Goal: Task Accomplishment & Management: Manage account settings

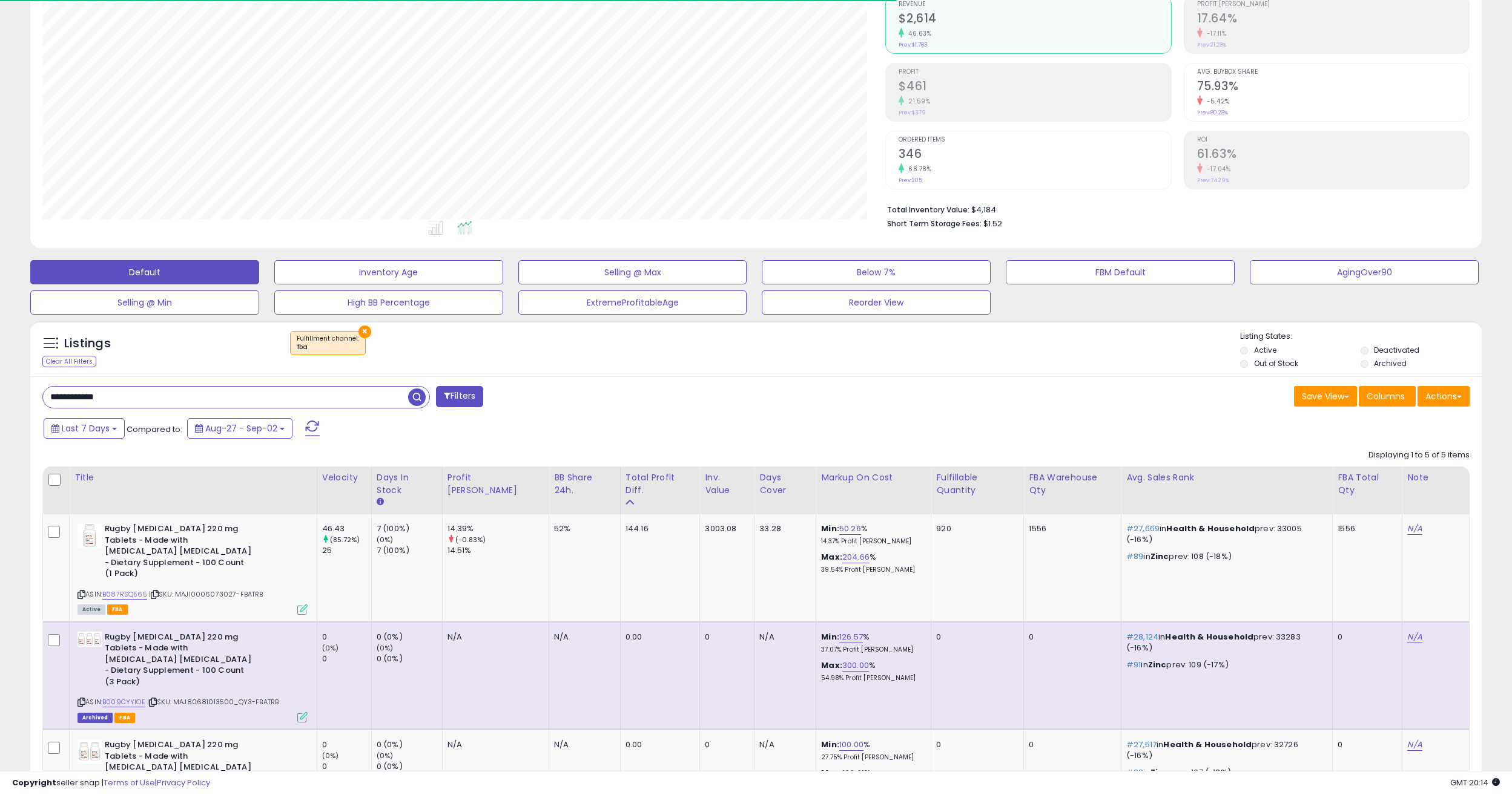
scroll to position [248, 843]
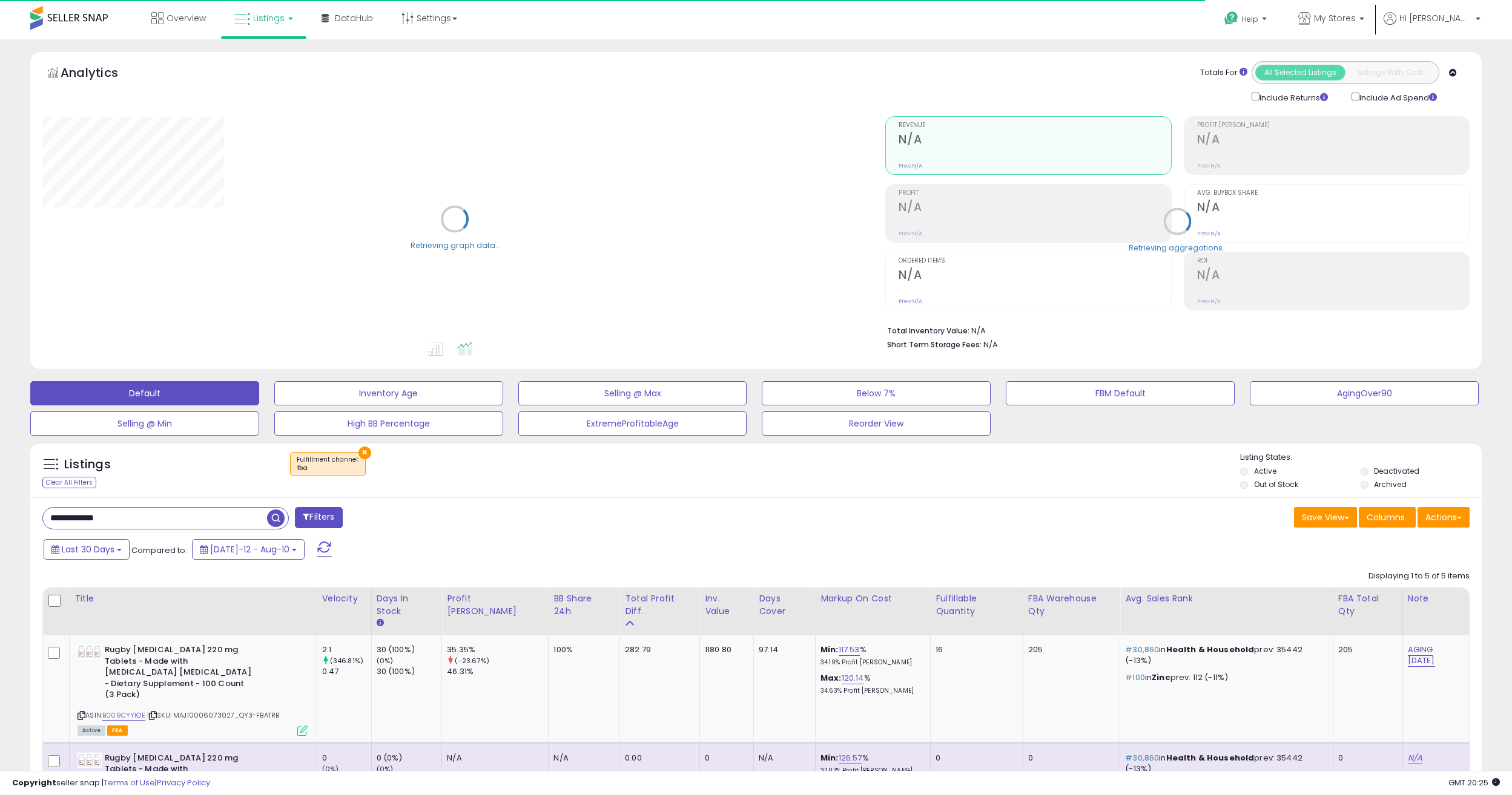
click at [186, 528] on div "**********" at bounding box center [165, 518] width 247 height 22
click at [202, 520] on input "**********" at bounding box center [155, 518] width 224 height 21
click at [202, 520] on input "**********" at bounding box center [225, 518] width 365 height 21
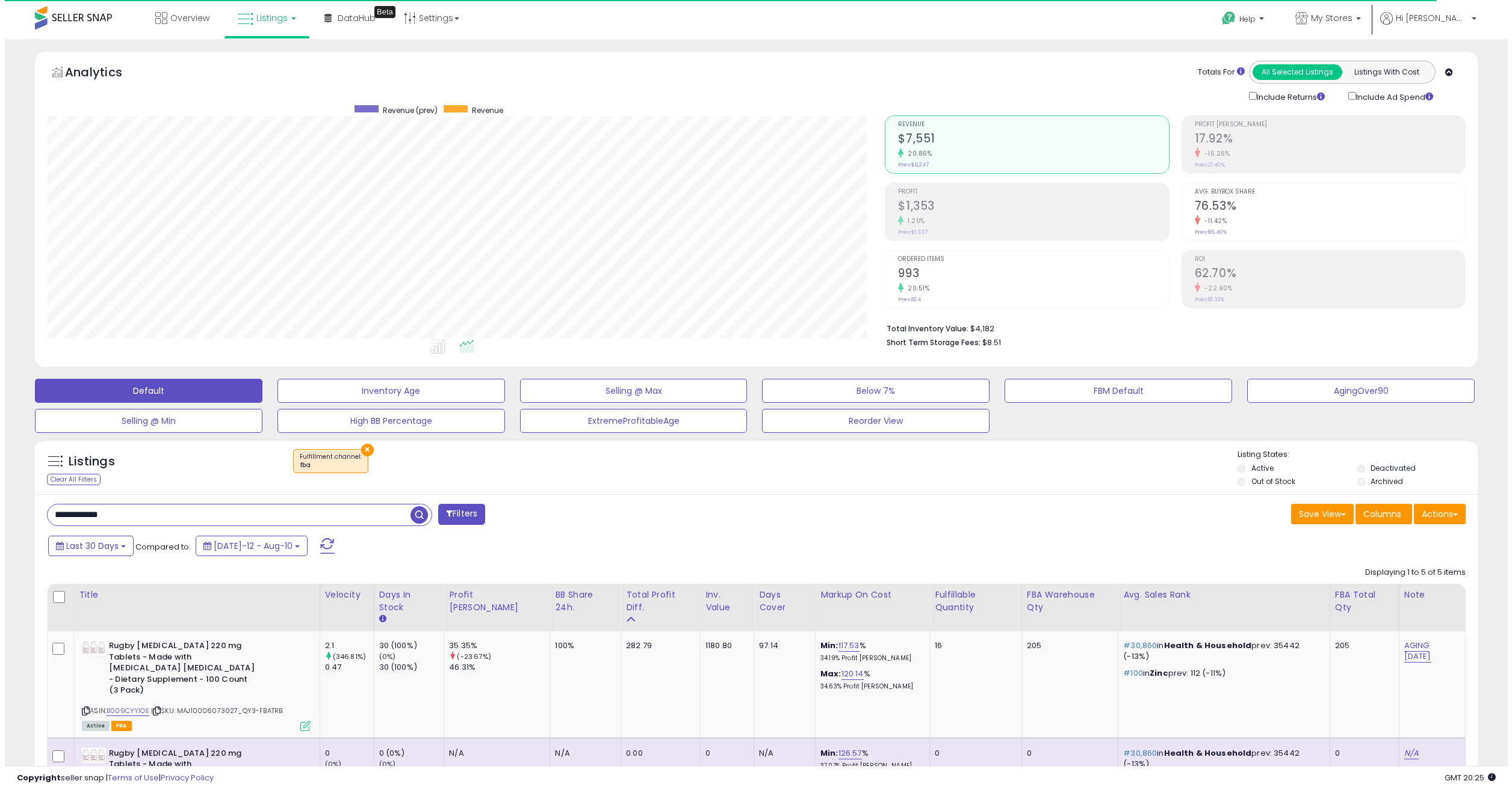
scroll to position [247, 838]
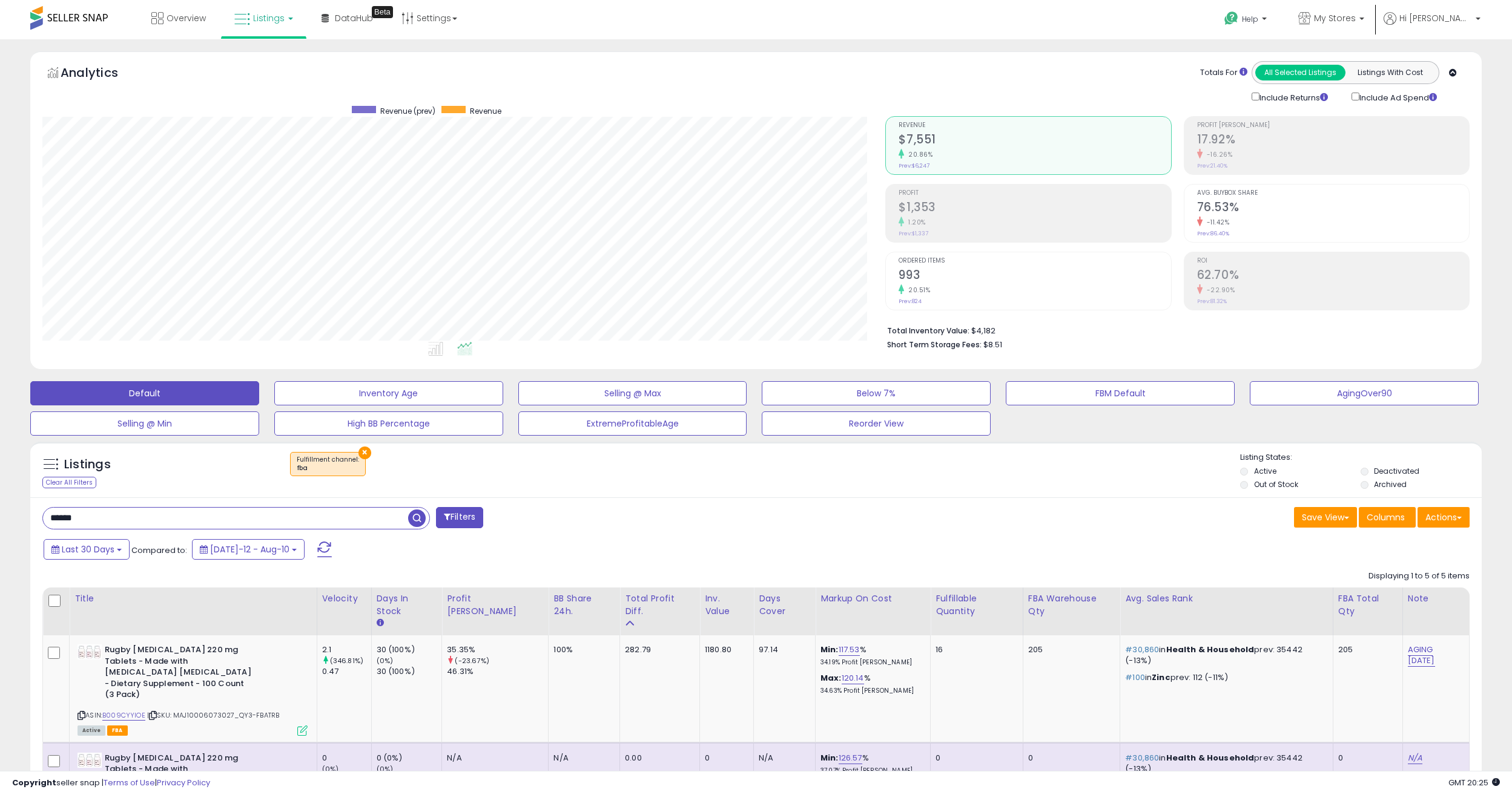
type input "******"
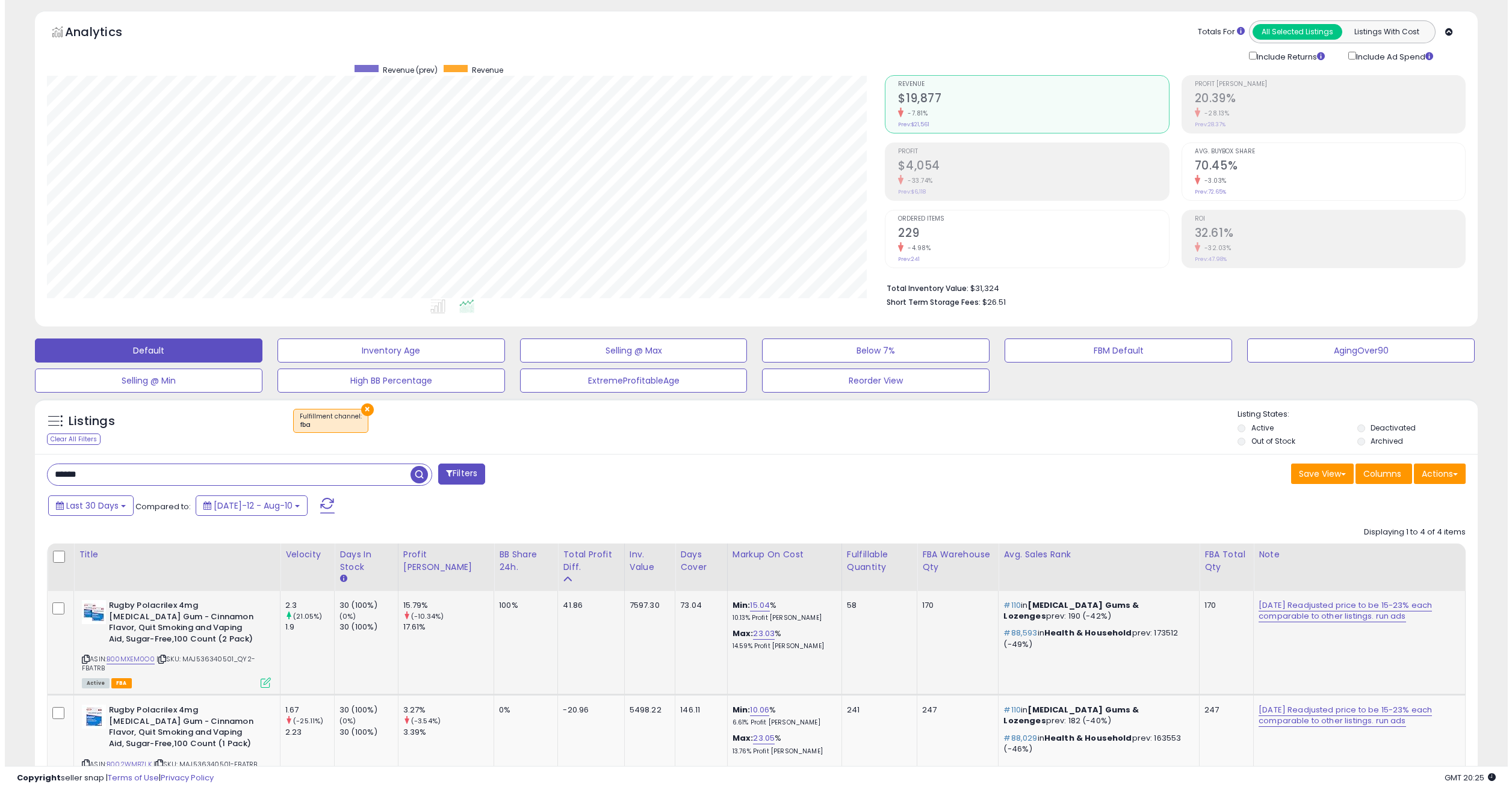
scroll to position [0, 0]
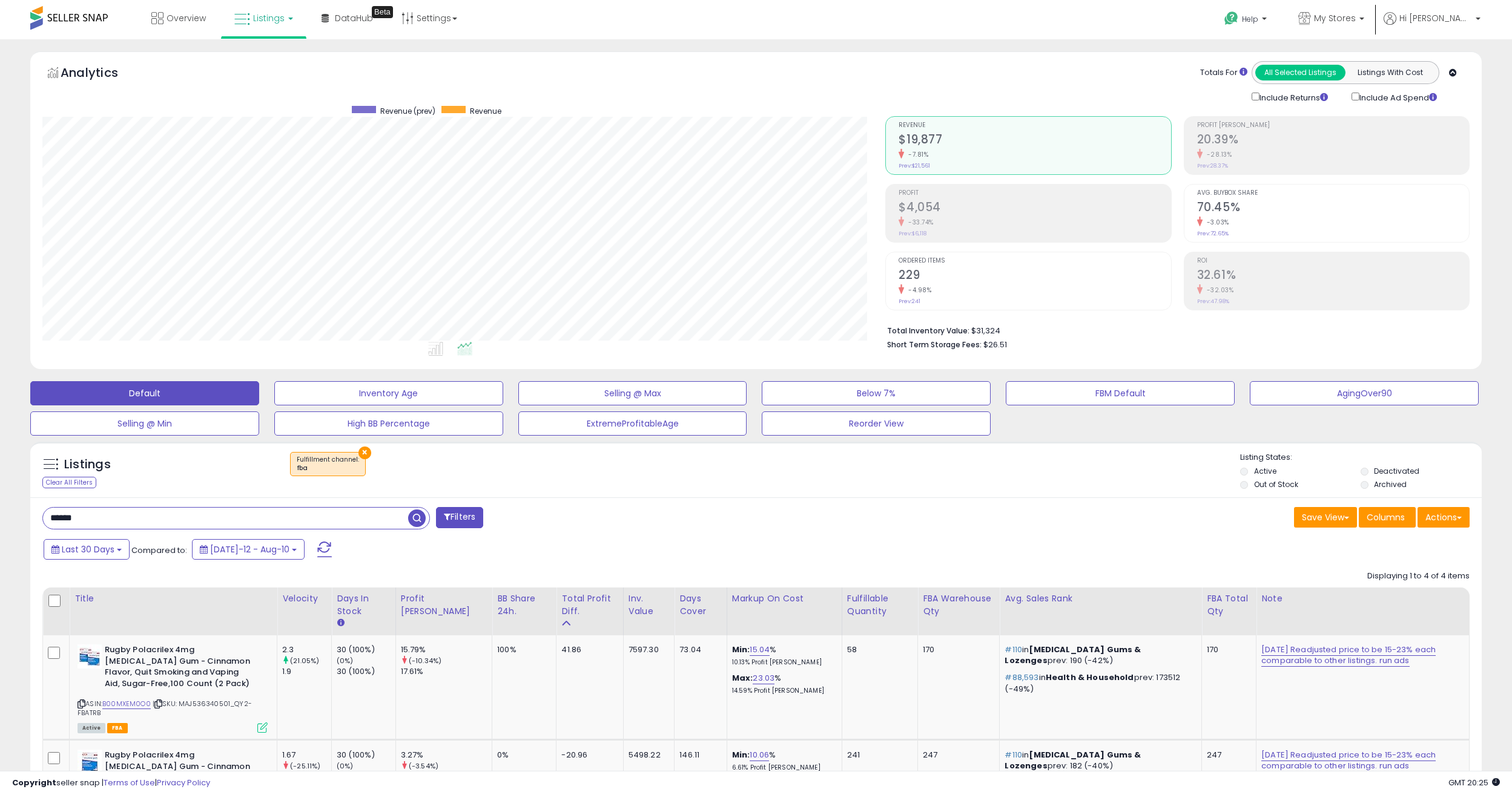
click at [950, 206] on h2 "$4,054" at bounding box center [1034, 209] width 272 height 17
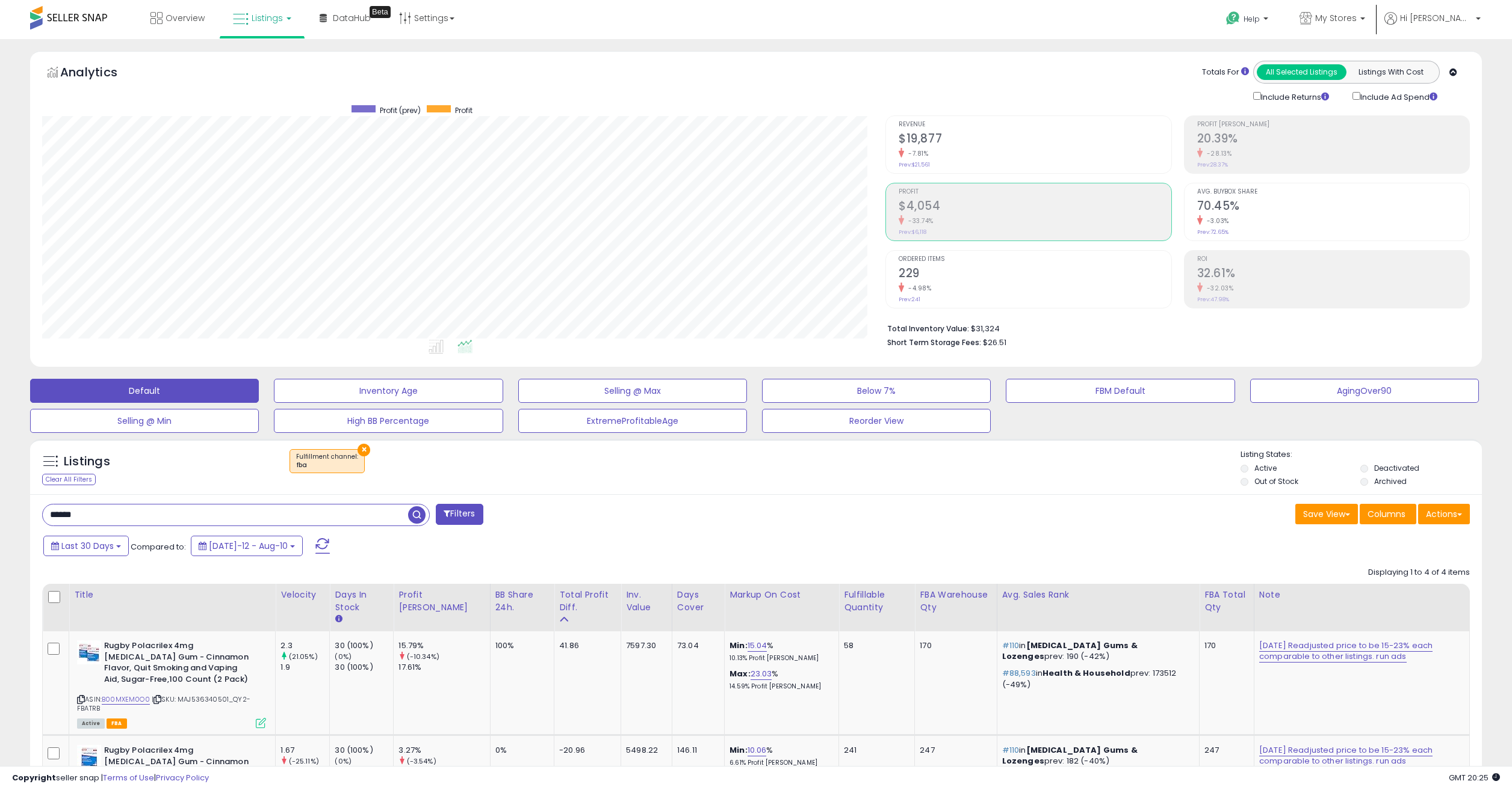
scroll to position [601302, 601035]
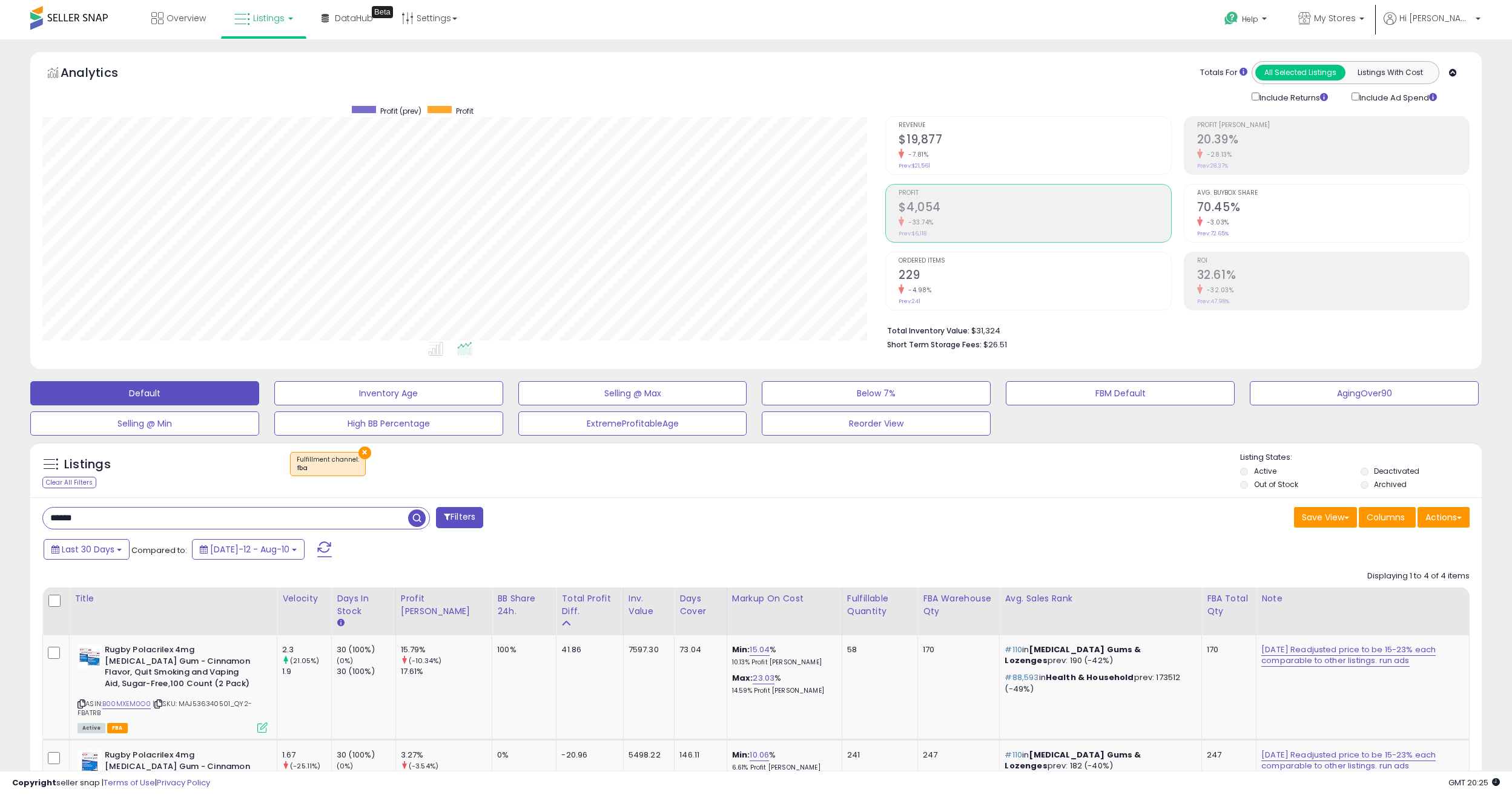
drag, startPoint x: 956, startPoint y: 257, endPoint x: 958, endPoint y: 247, distance: 10.2
click at [957, 254] on div "Ordered Items 229 -4.98% Prev: 241" at bounding box center [1034, 279] width 272 height 54
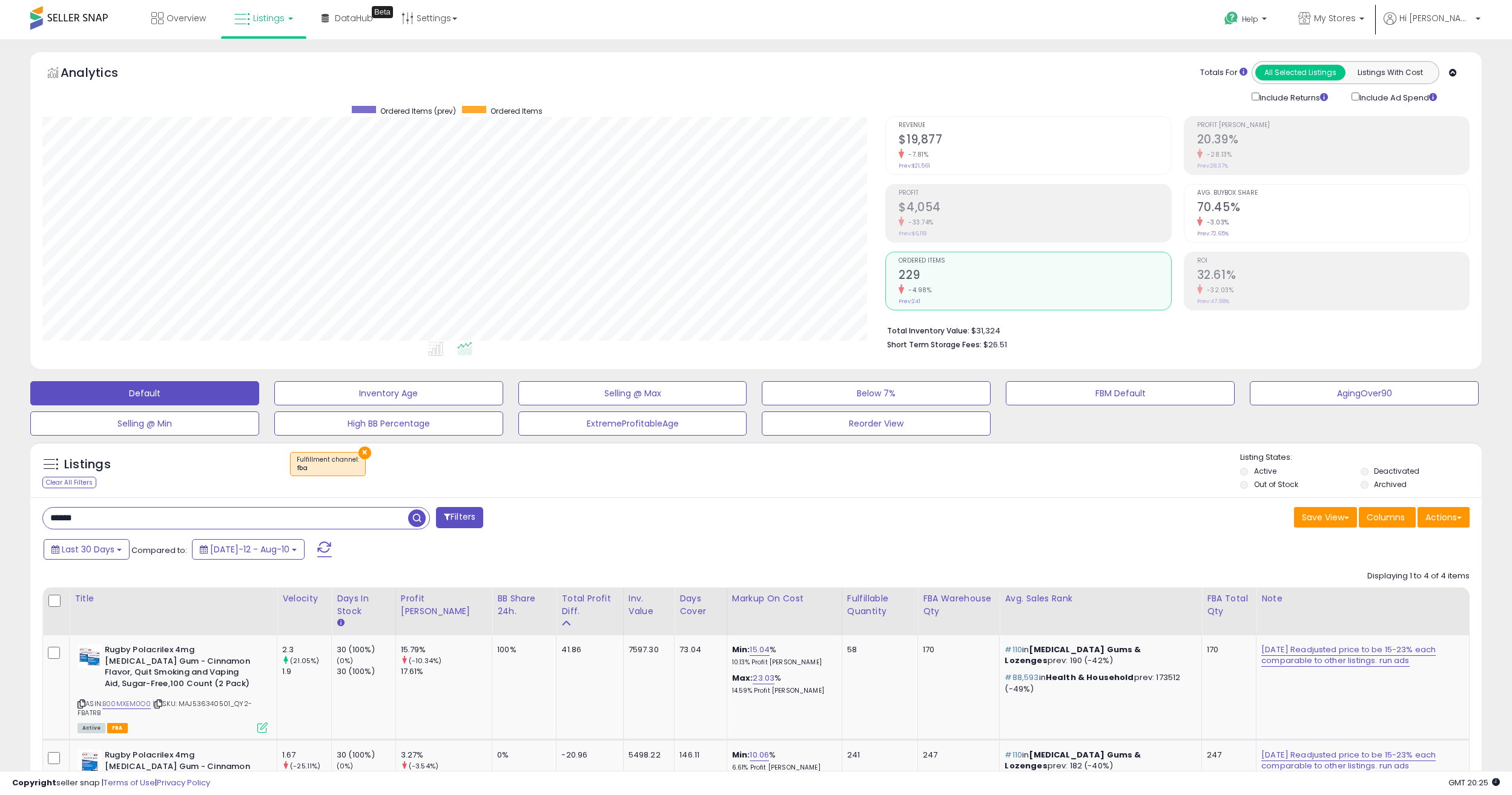
click at [954, 155] on div "-7.81%" at bounding box center [1034, 154] width 272 height 11
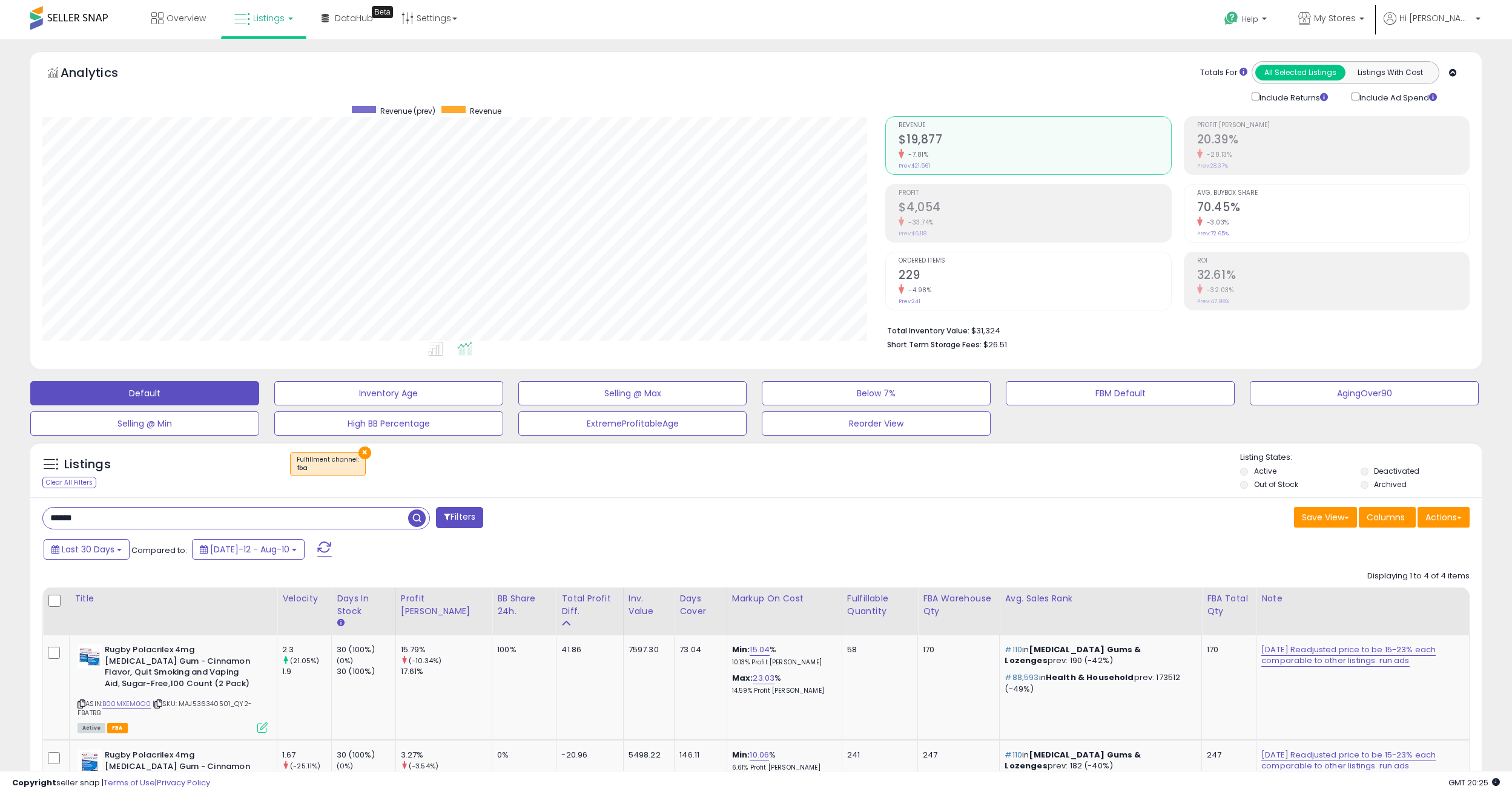
click at [953, 274] on h2 "229" at bounding box center [1034, 276] width 272 height 17
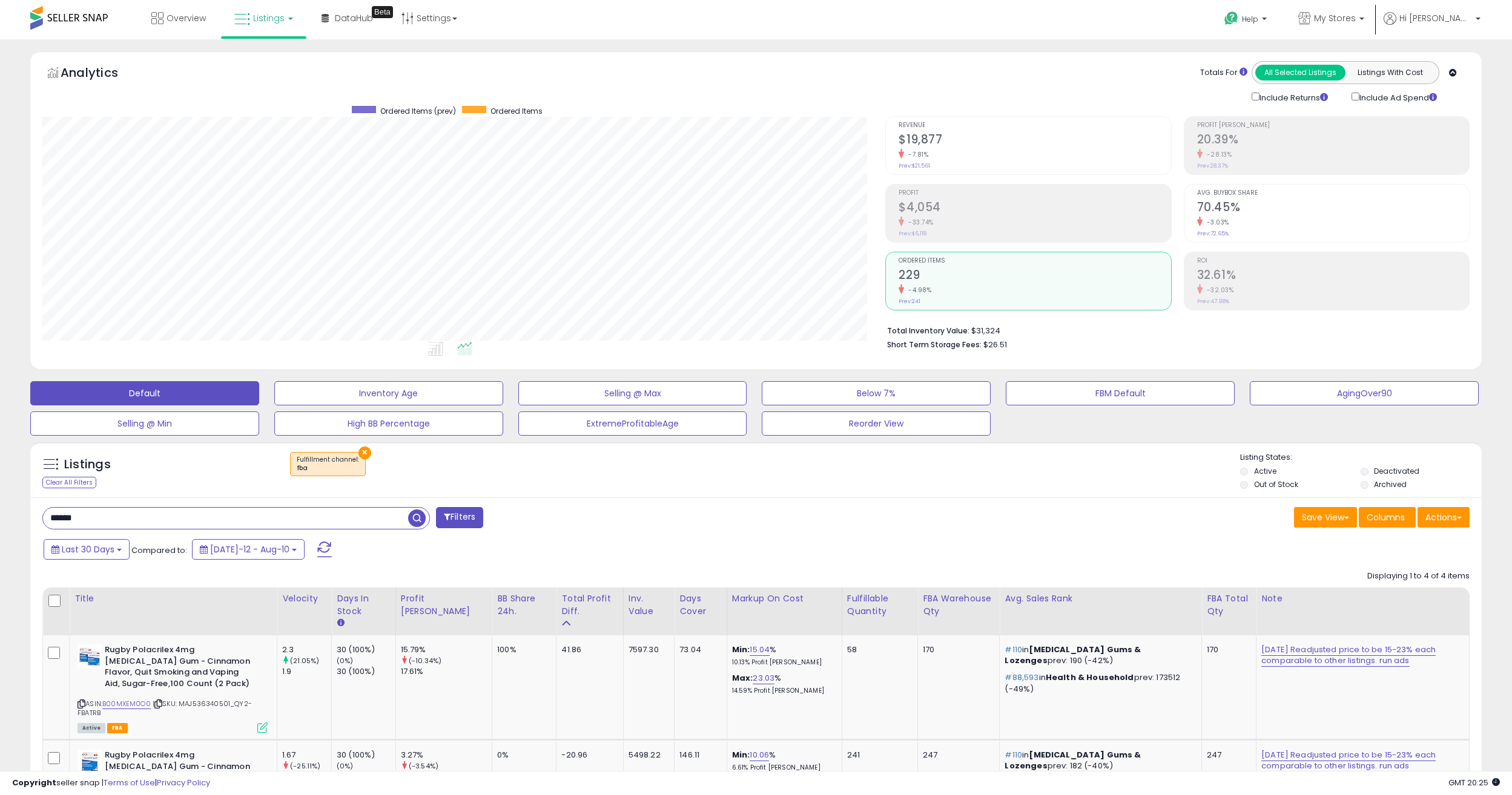
click at [960, 229] on div "Profit $4,054 -33.74% Prev: $6,118" at bounding box center [1034, 211] width 272 height 54
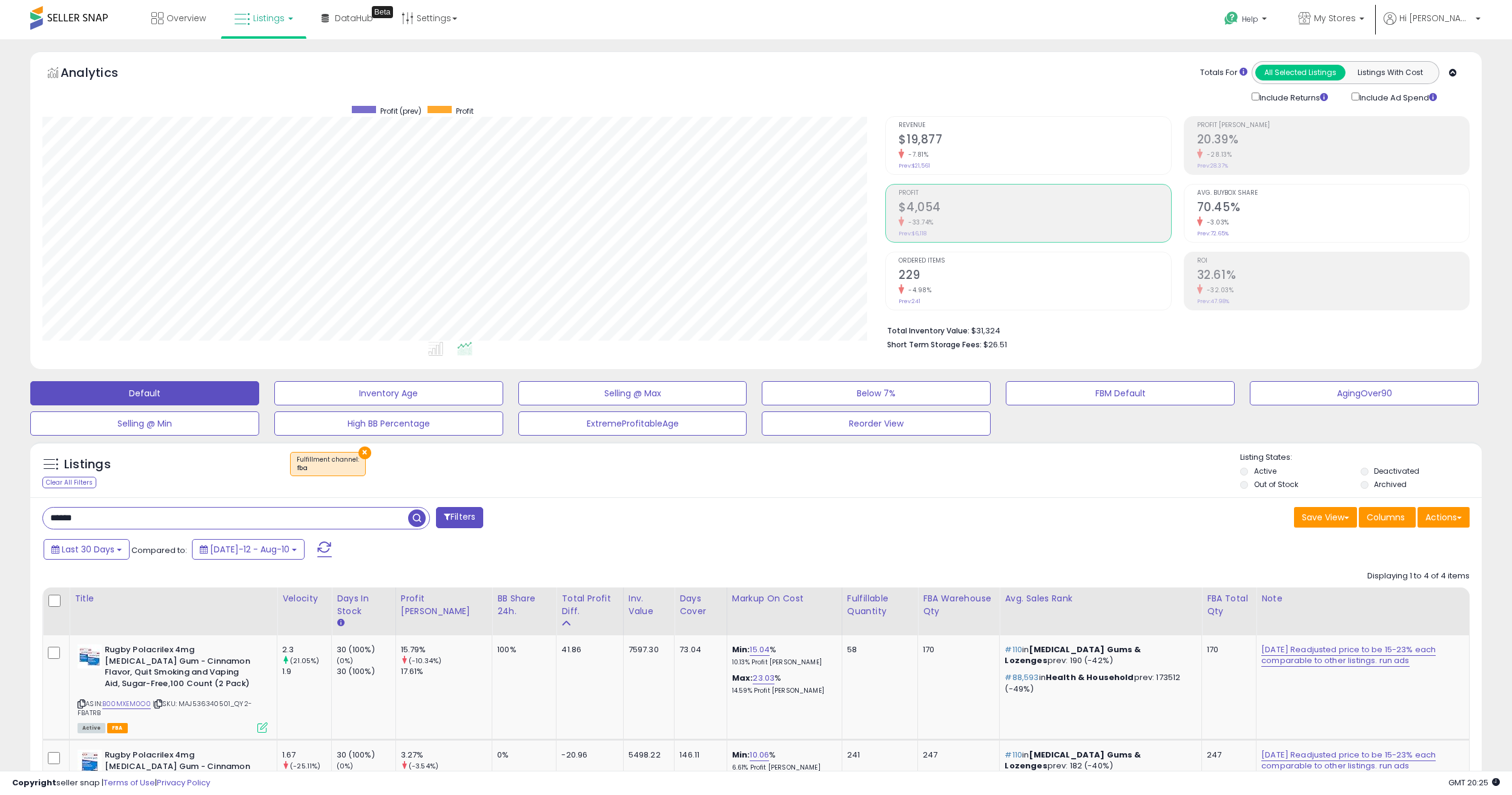
click at [958, 280] on h2 "229" at bounding box center [1034, 276] width 272 height 17
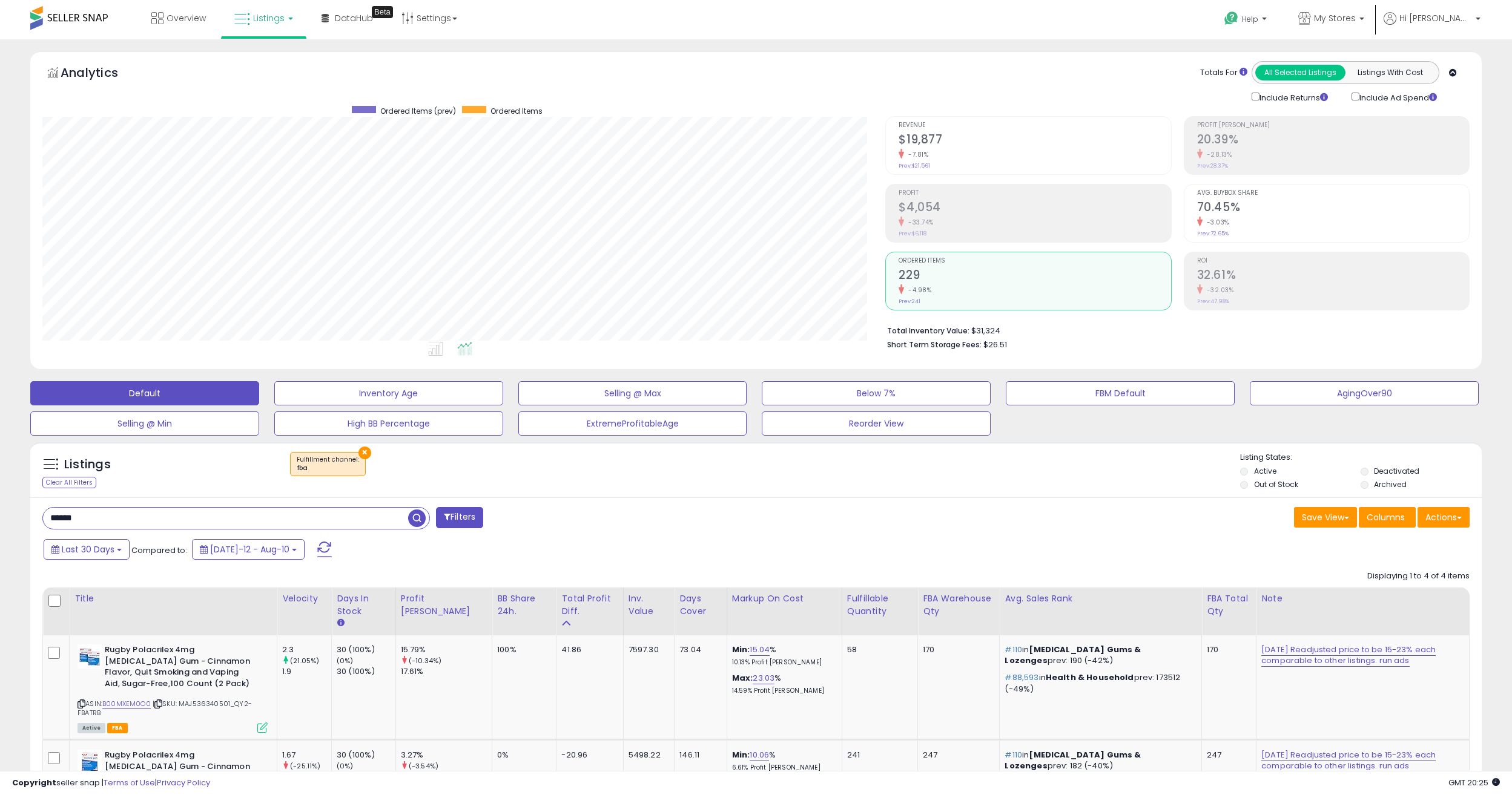
click at [940, 141] on h2 "$19,877" at bounding box center [1034, 141] width 272 height 17
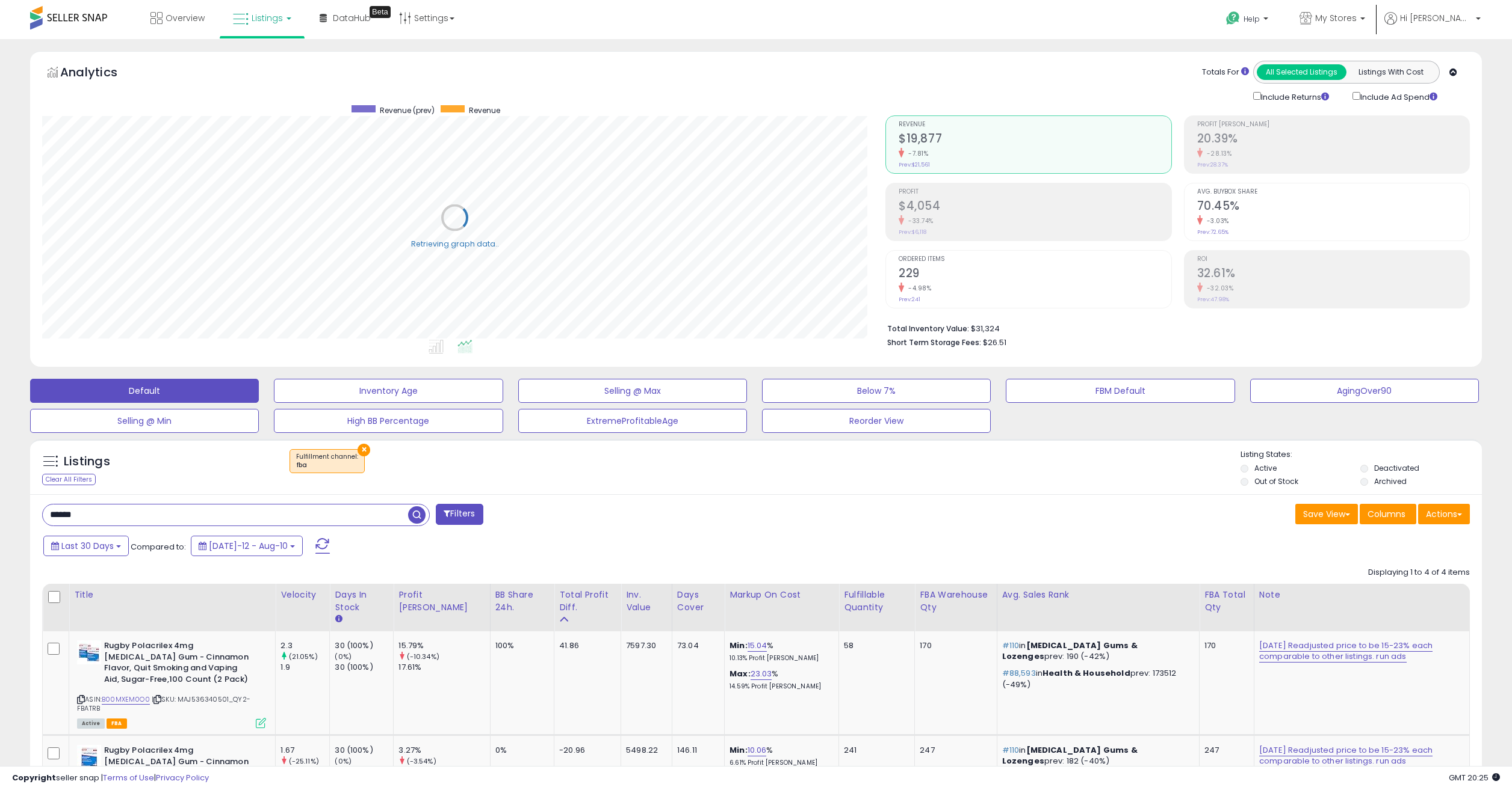
scroll to position [0, 0]
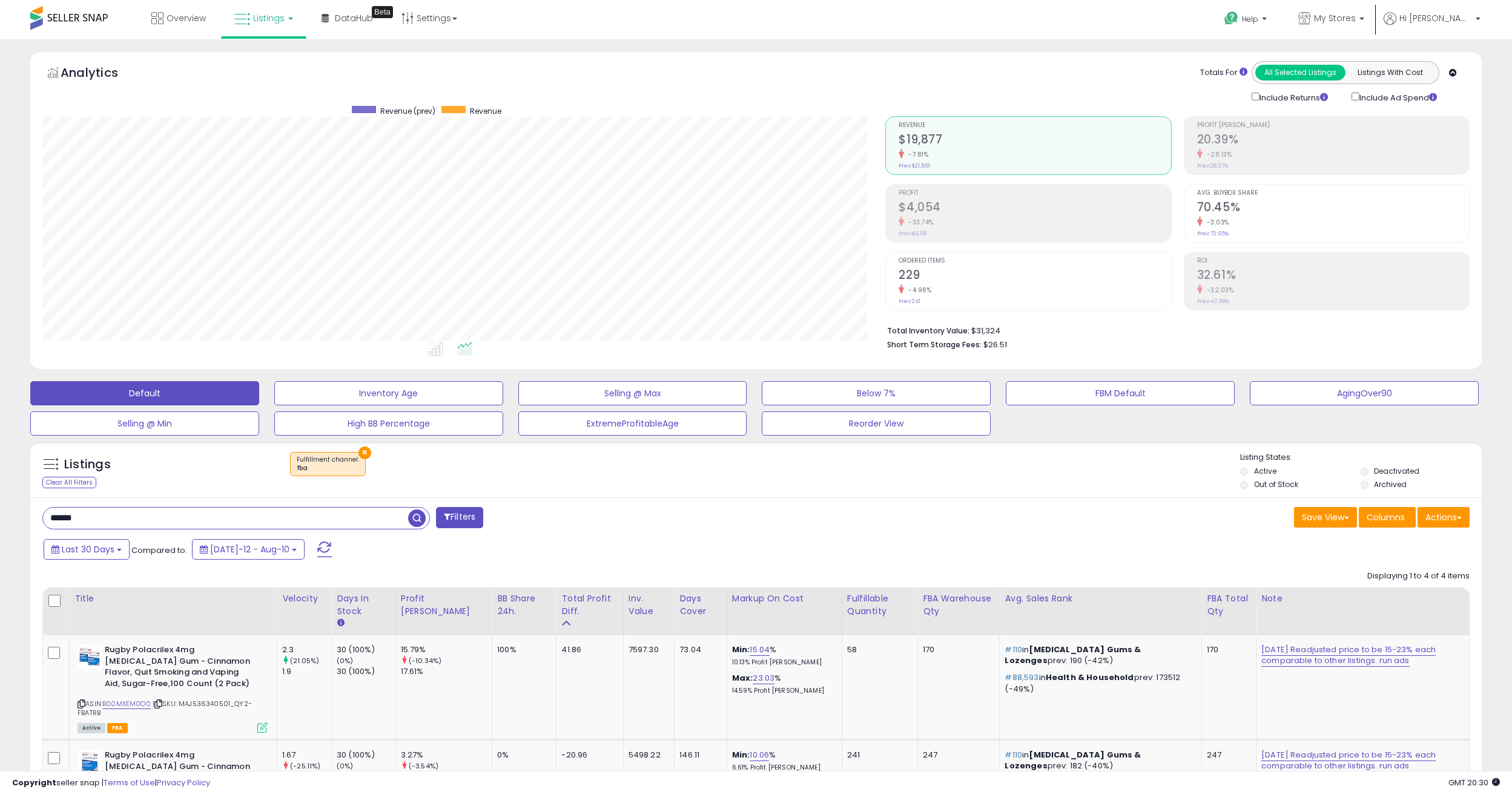
drag, startPoint x: 17, startPoint y: 524, endPoint x: -67, endPoint y: 526, distance: 84.0
click at [0, 526] on html "Unable to login Retrieving listings data.. has not yet accepted the Terms of Us…" at bounding box center [756, 397] width 1512 height 795
drag, startPoint x: 1367, startPoint y: 34, endPoint x: 1351, endPoint y: 16, distance: 24.1
click at [1350, 16] on span "My Stores" at bounding box center [1335, 18] width 42 height 12
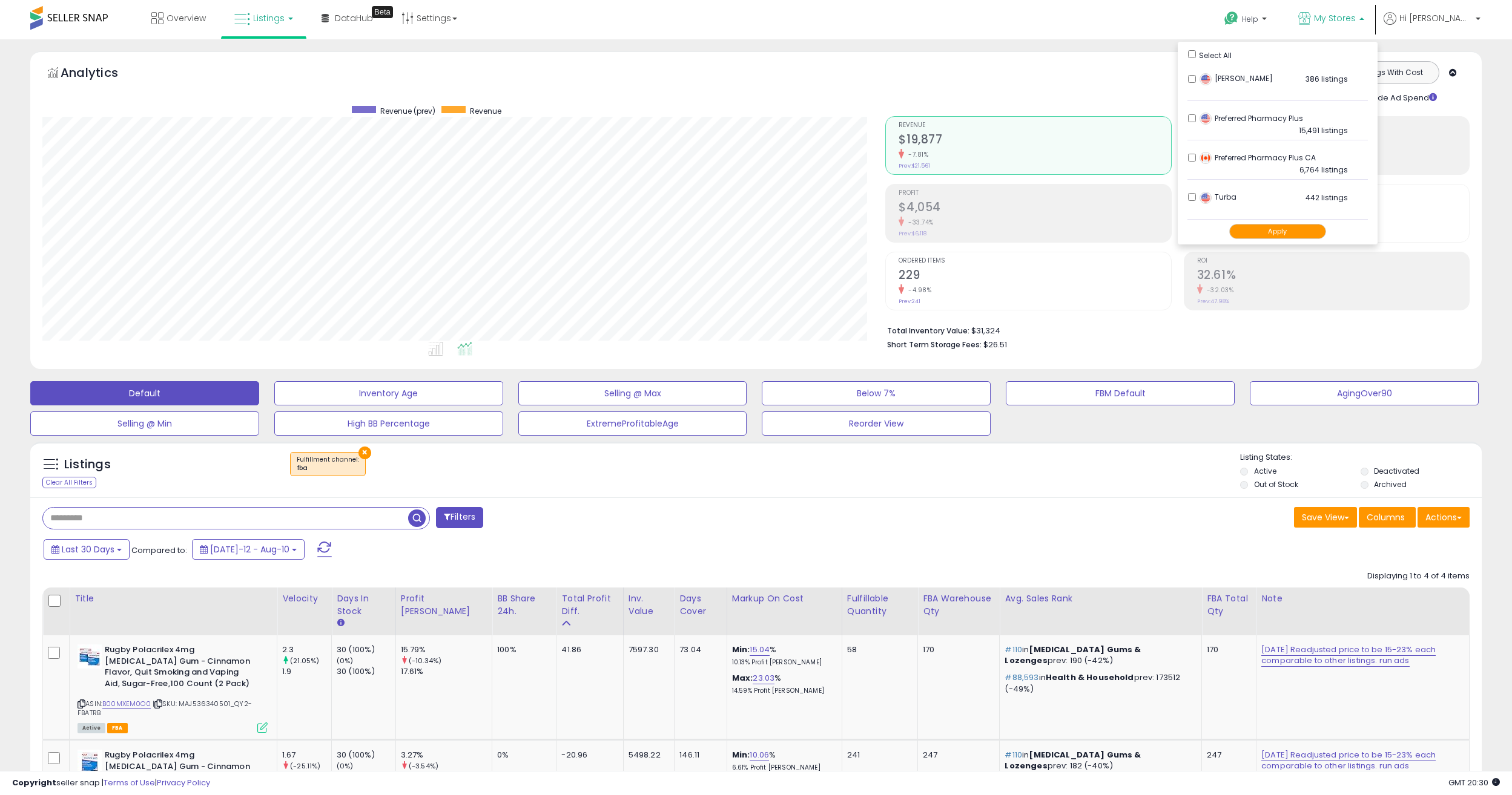
click at [1351, 16] on span "My Stores" at bounding box center [1335, 18] width 42 height 12
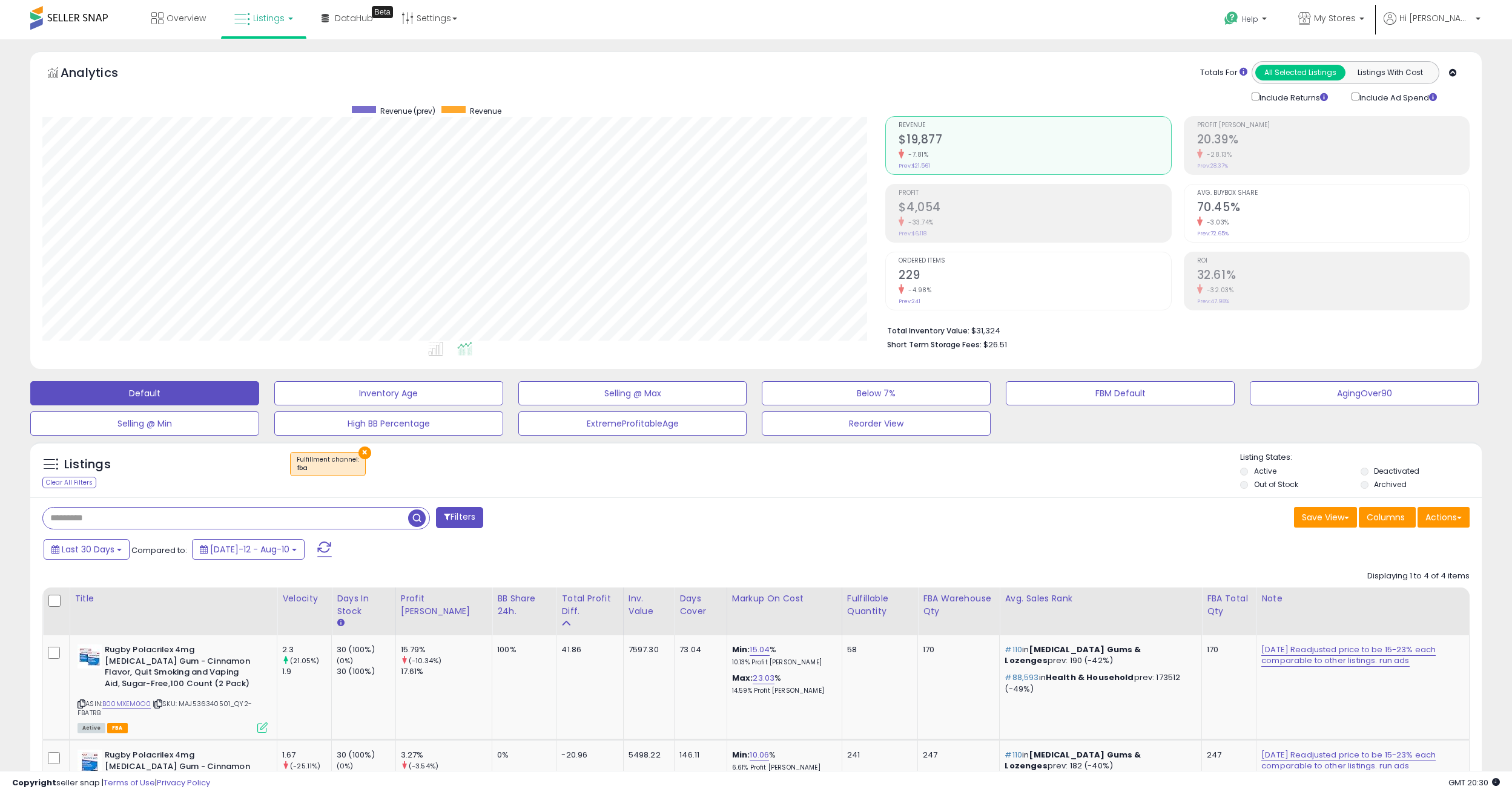
click at [415, 521] on span "button" at bounding box center [417, 518] width 18 height 18
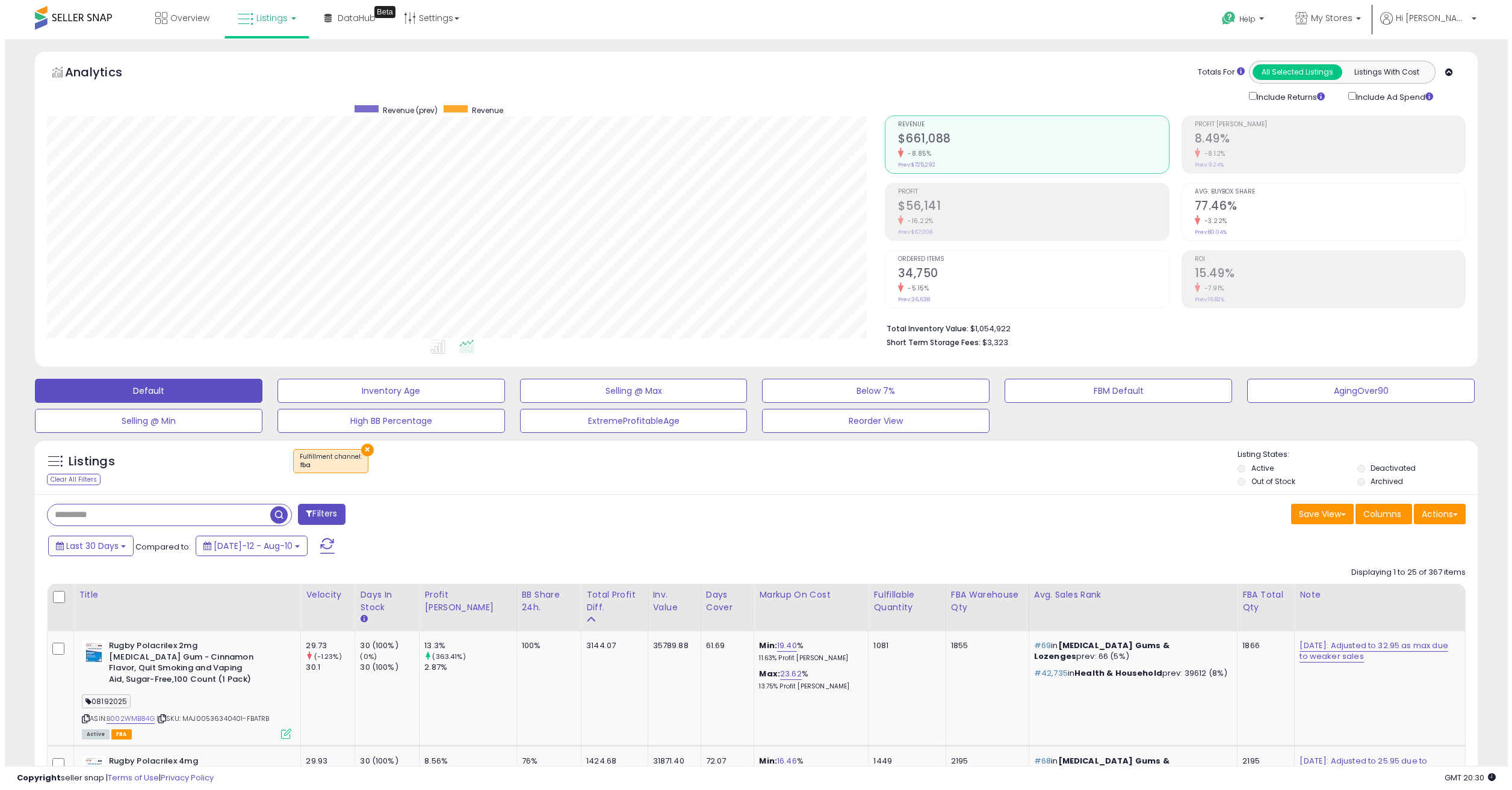
scroll to position [247, 838]
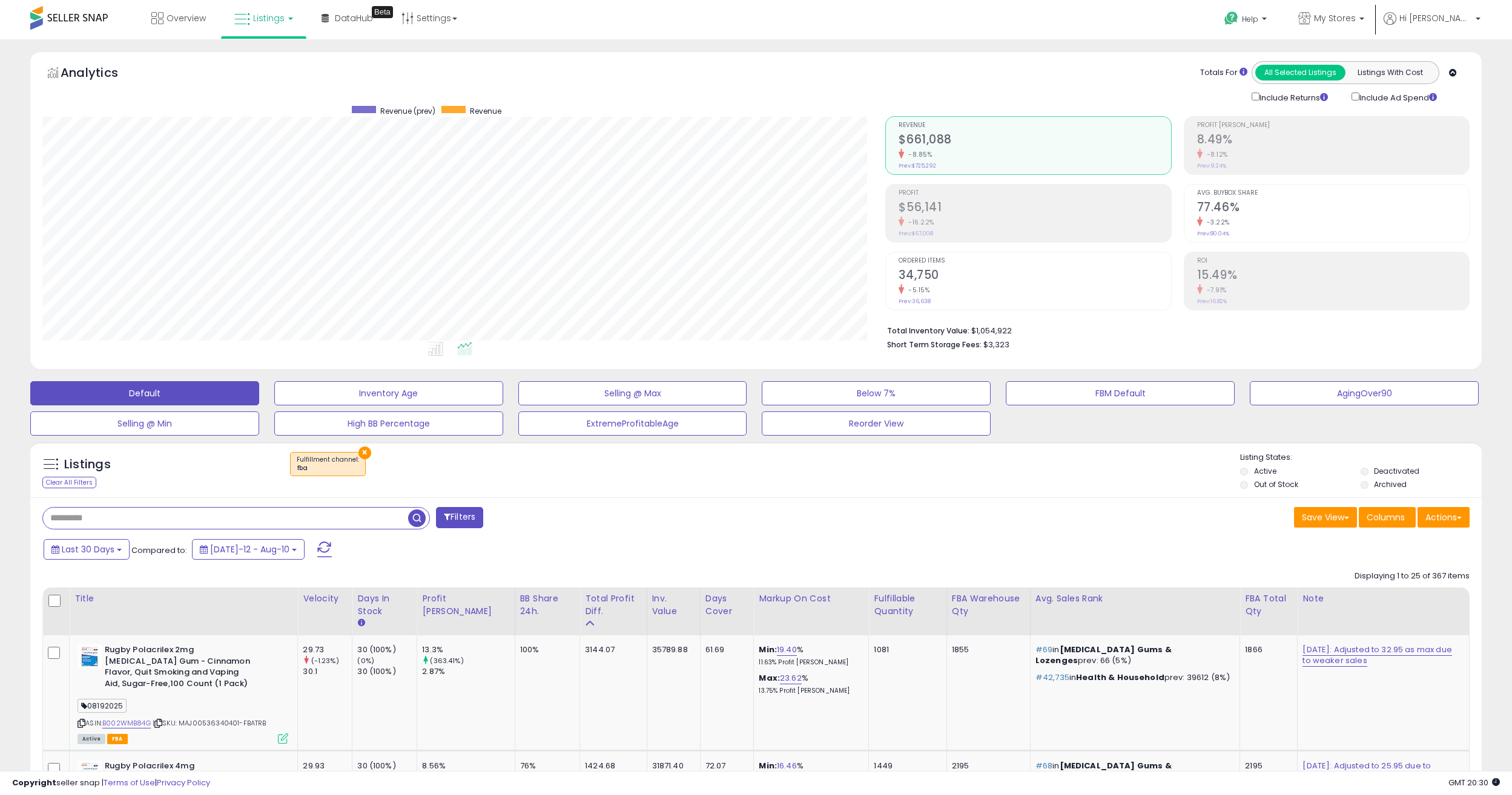
click at [144, 520] on input "text" at bounding box center [225, 518] width 365 height 21
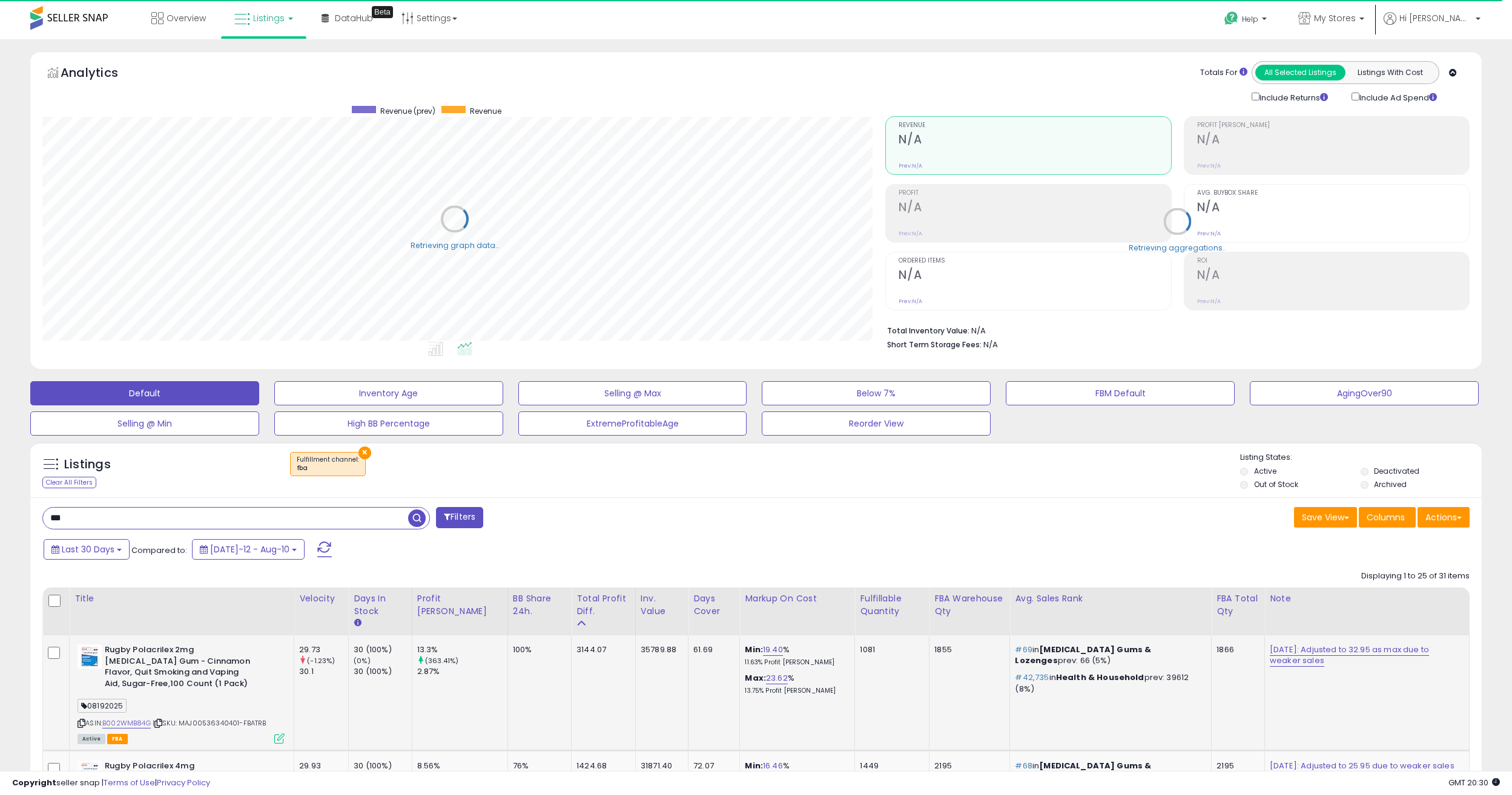
scroll to position [605108, 604707]
click at [52, 522] on input "***" at bounding box center [225, 518] width 365 height 21
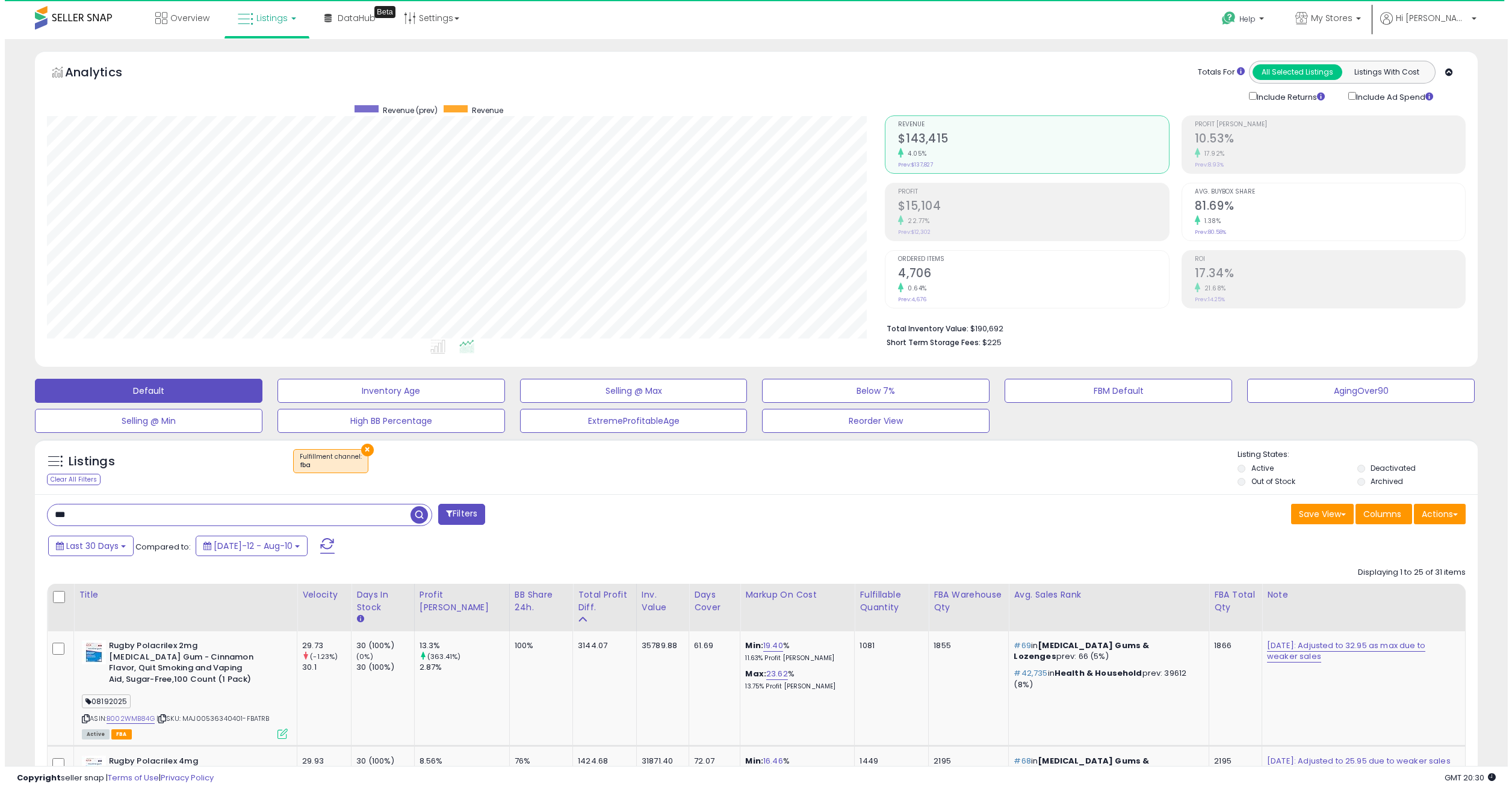
scroll to position [247, 838]
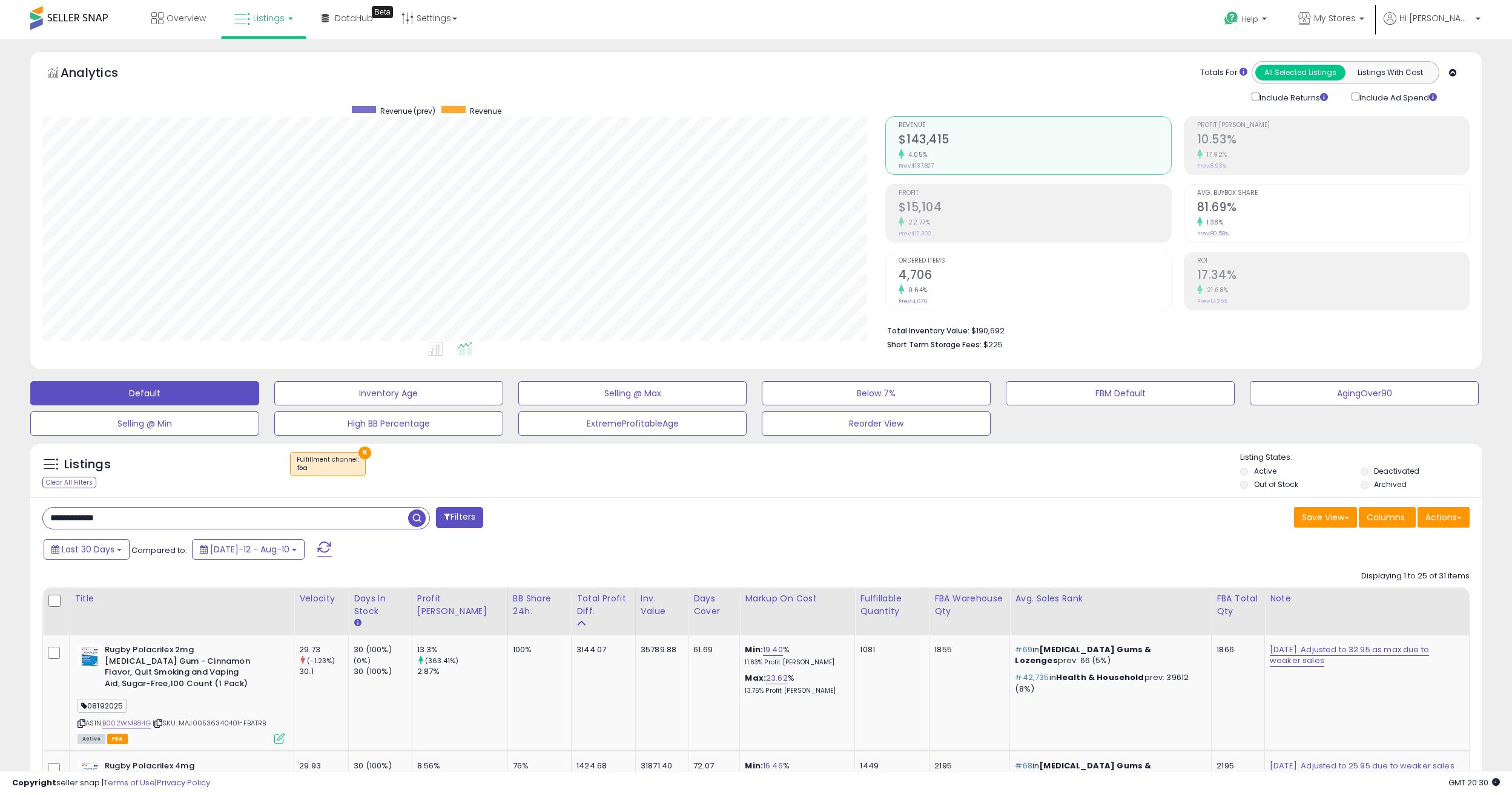
type input "**********"
click at [923, 205] on h2 "$15,104" at bounding box center [1034, 209] width 272 height 17
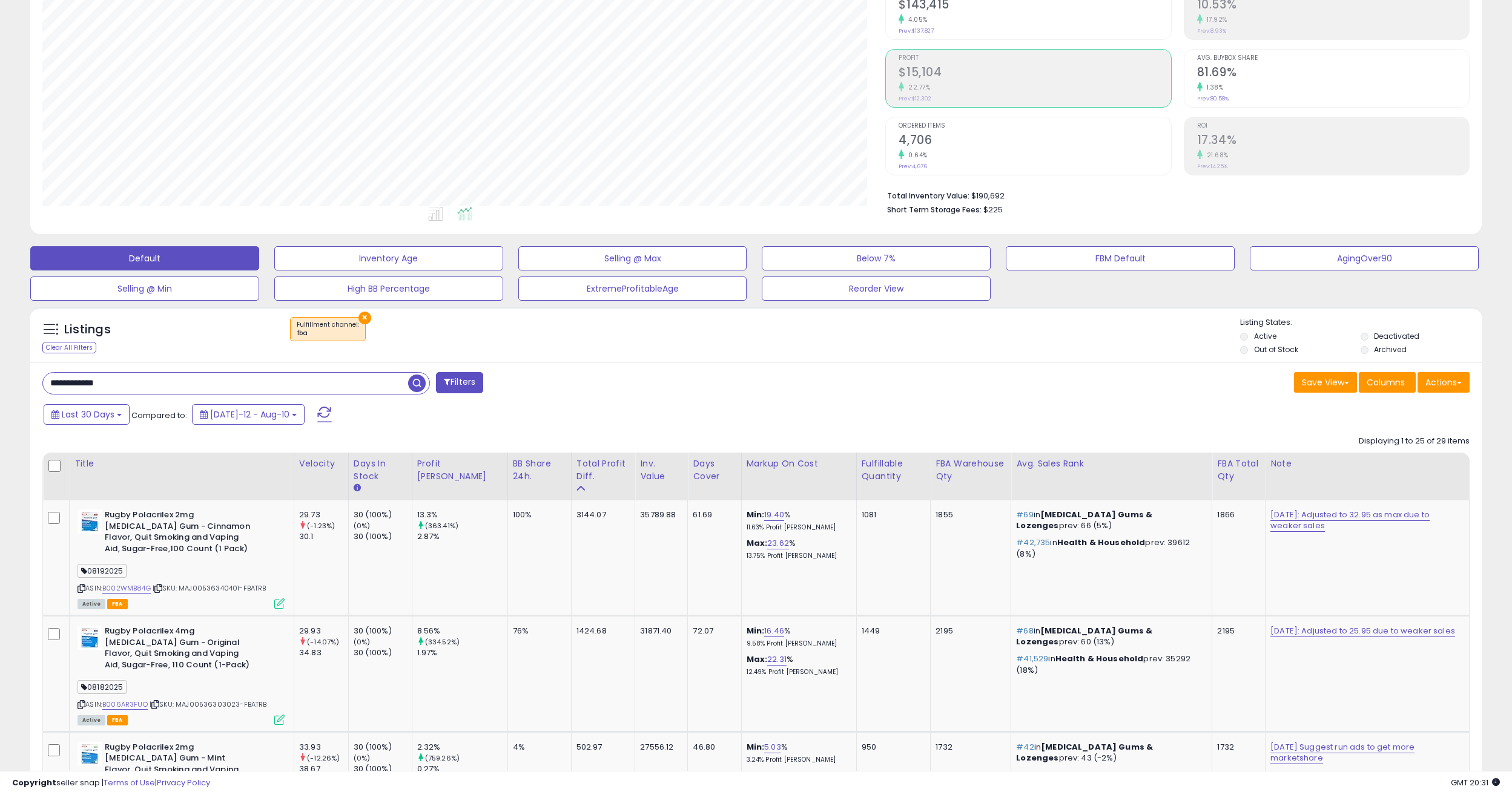
scroll to position [121, 0]
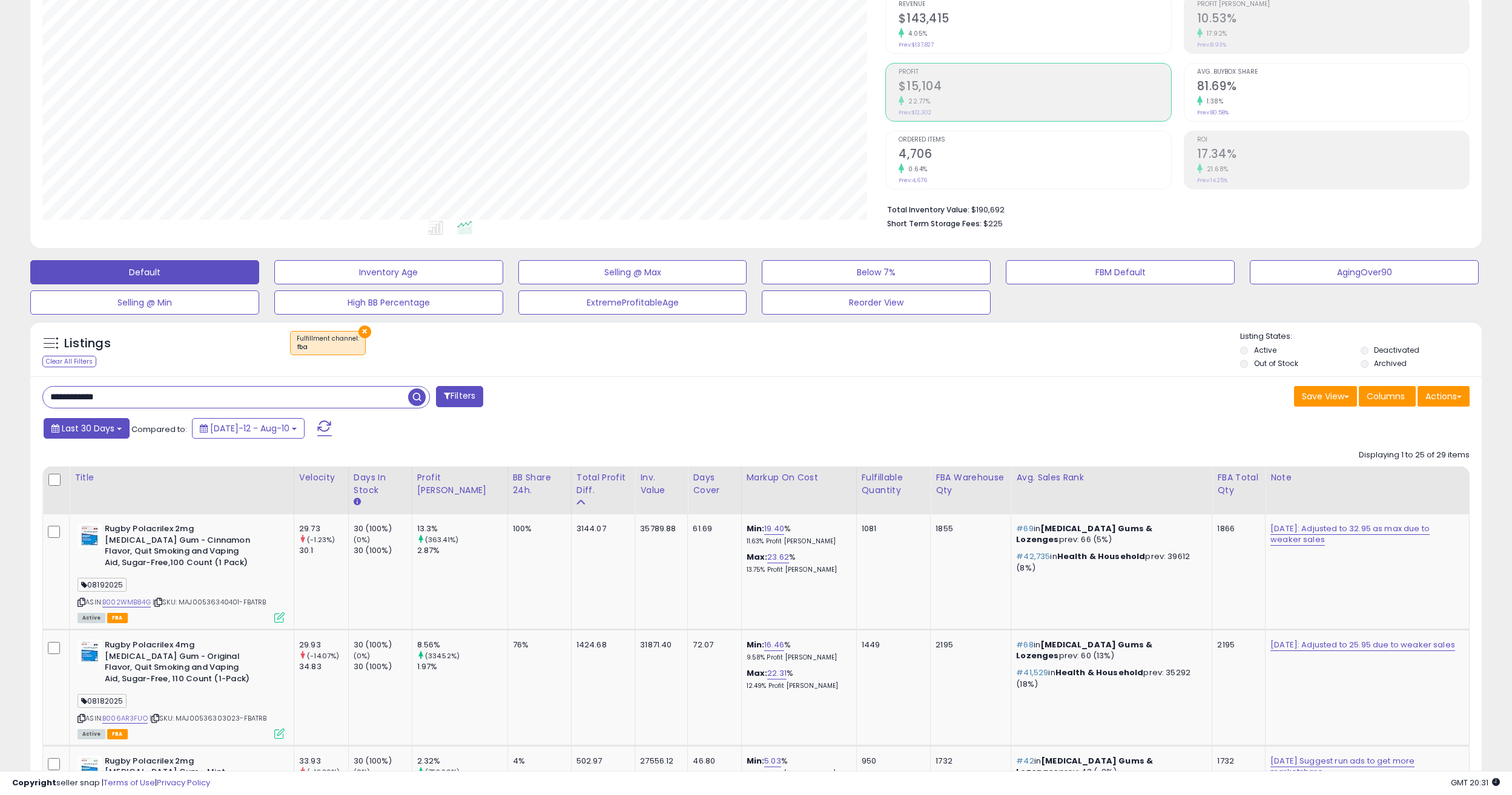
click at [117, 429] on b at bounding box center [119, 429] width 5 height 3
type input "**********"
click at [91, 457] on li "Last 7 Days" at bounding box center [97, 453] width 97 height 17
click at [318, 434] on button "Apply" at bounding box center [317, 427] width 39 height 20
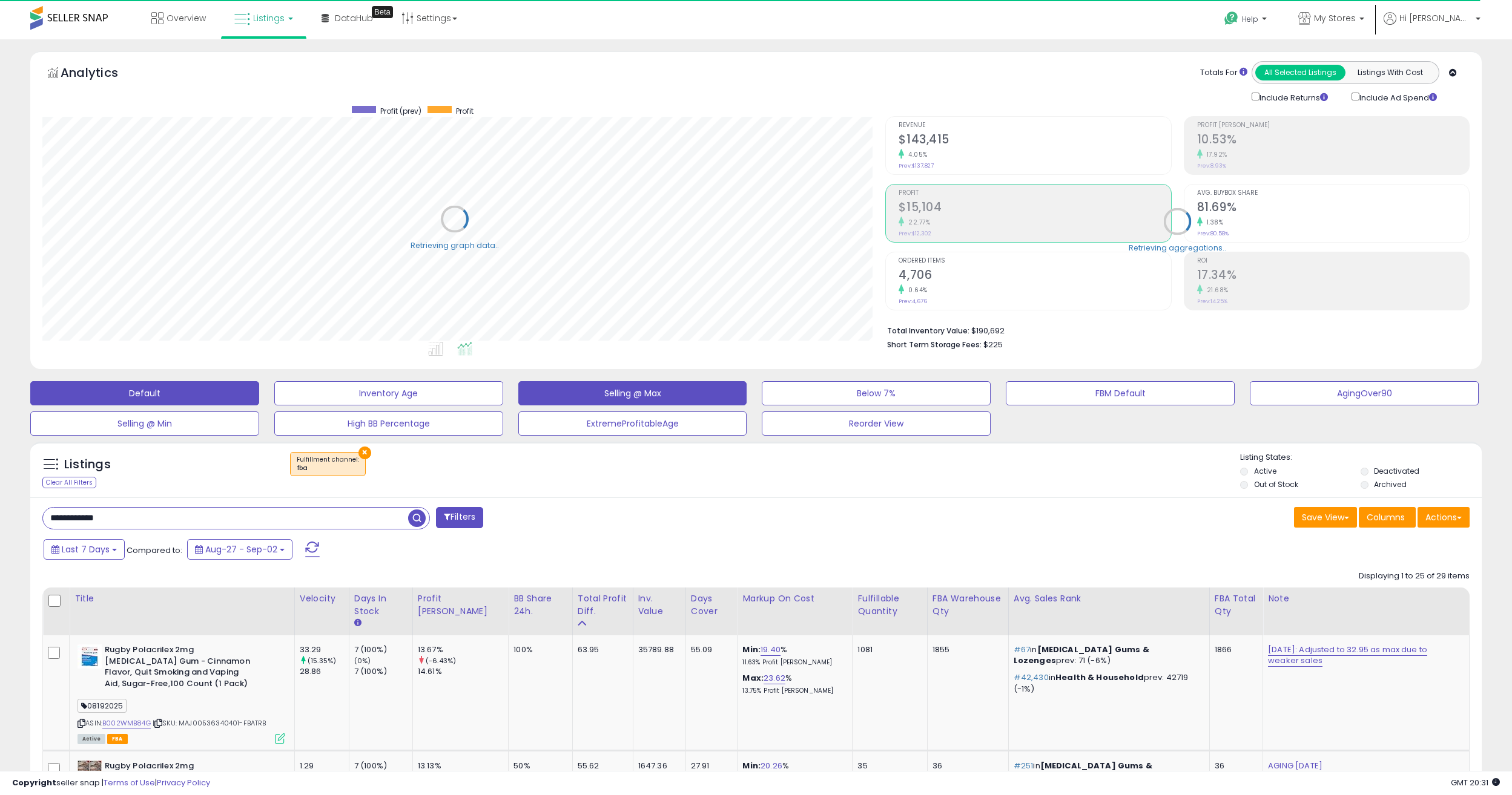
scroll to position [248, 843]
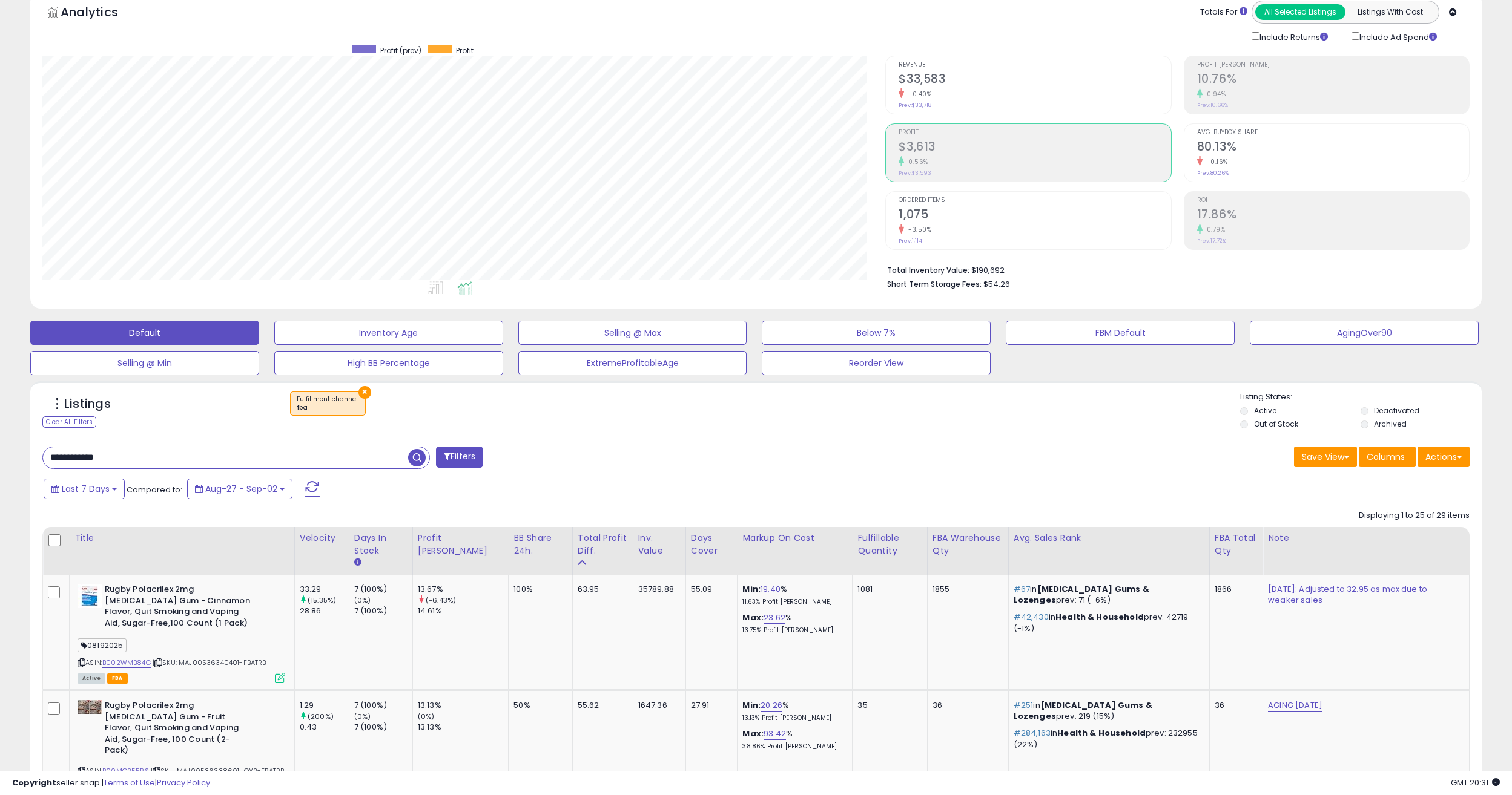
click at [960, 92] on div "-0.40%" at bounding box center [1034, 94] width 272 height 11
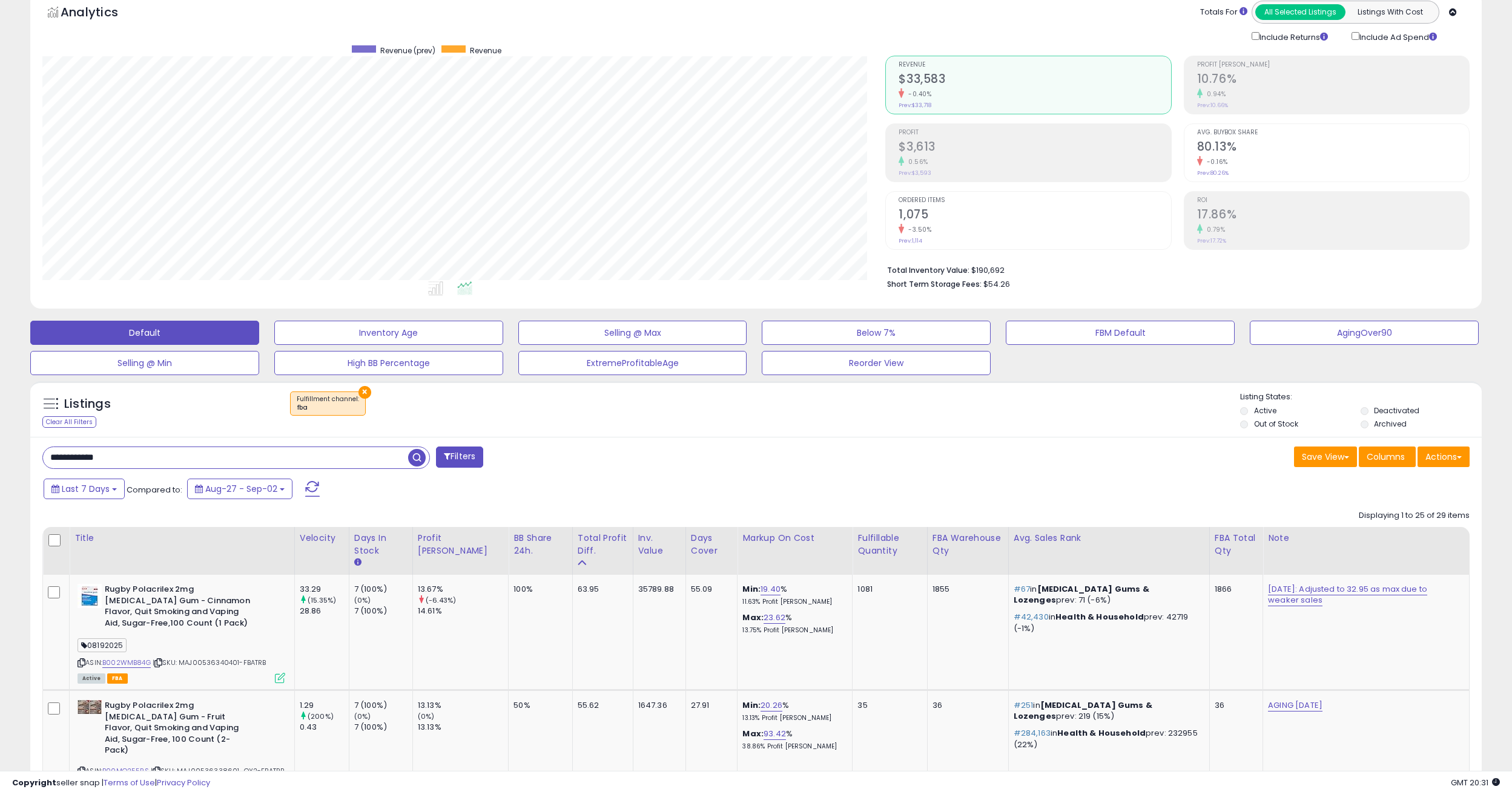
click at [962, 138] on div "Profit $3,613 0.56% Prev: $3,593" at bounding box center [1034, 151] width 272 height 54
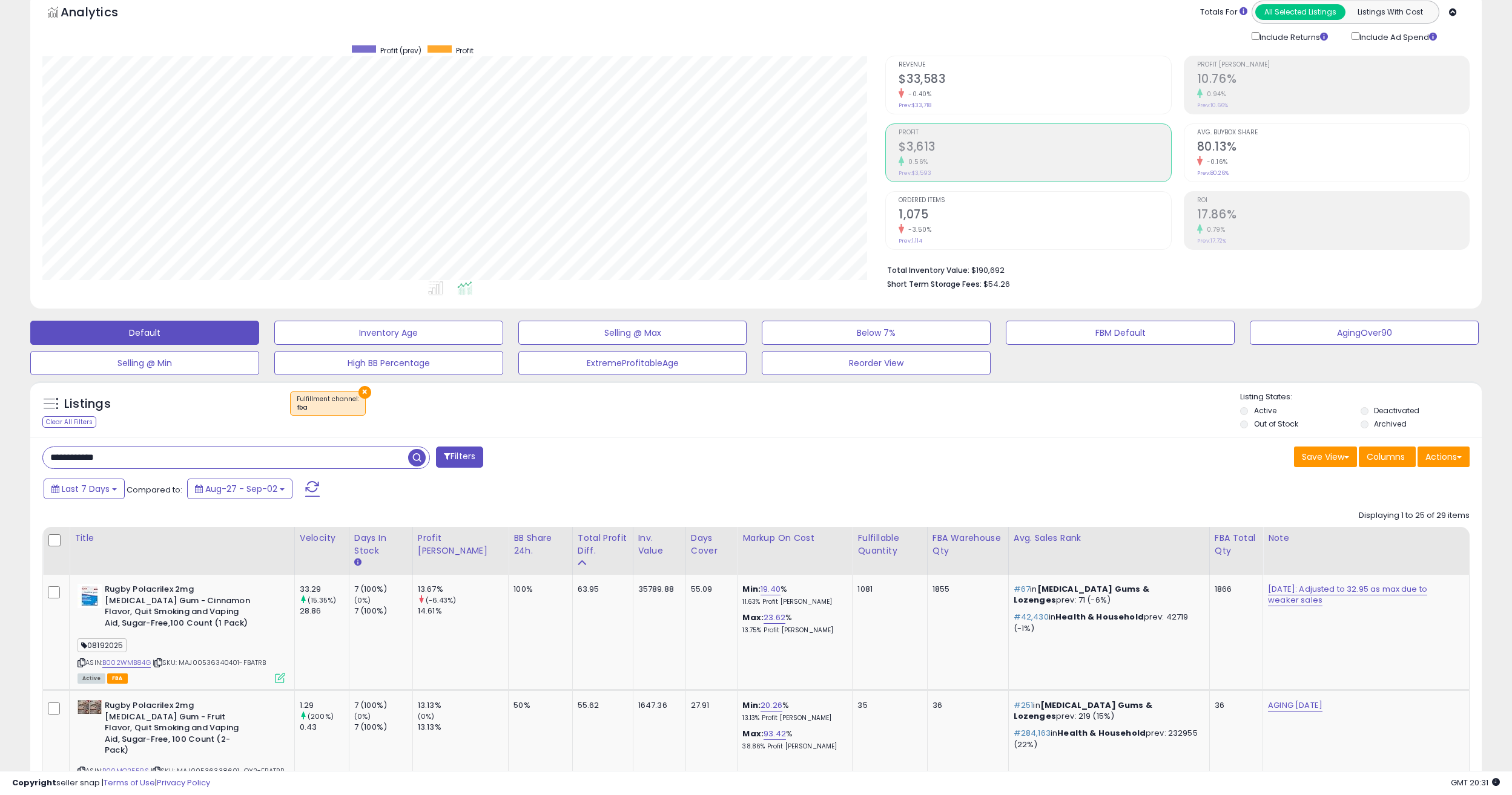
click at [953, 205] on div "Ordered Items 1,075 -3.50% Prev: 1,114" at bounding box center [1034, 219] width 272 height 54
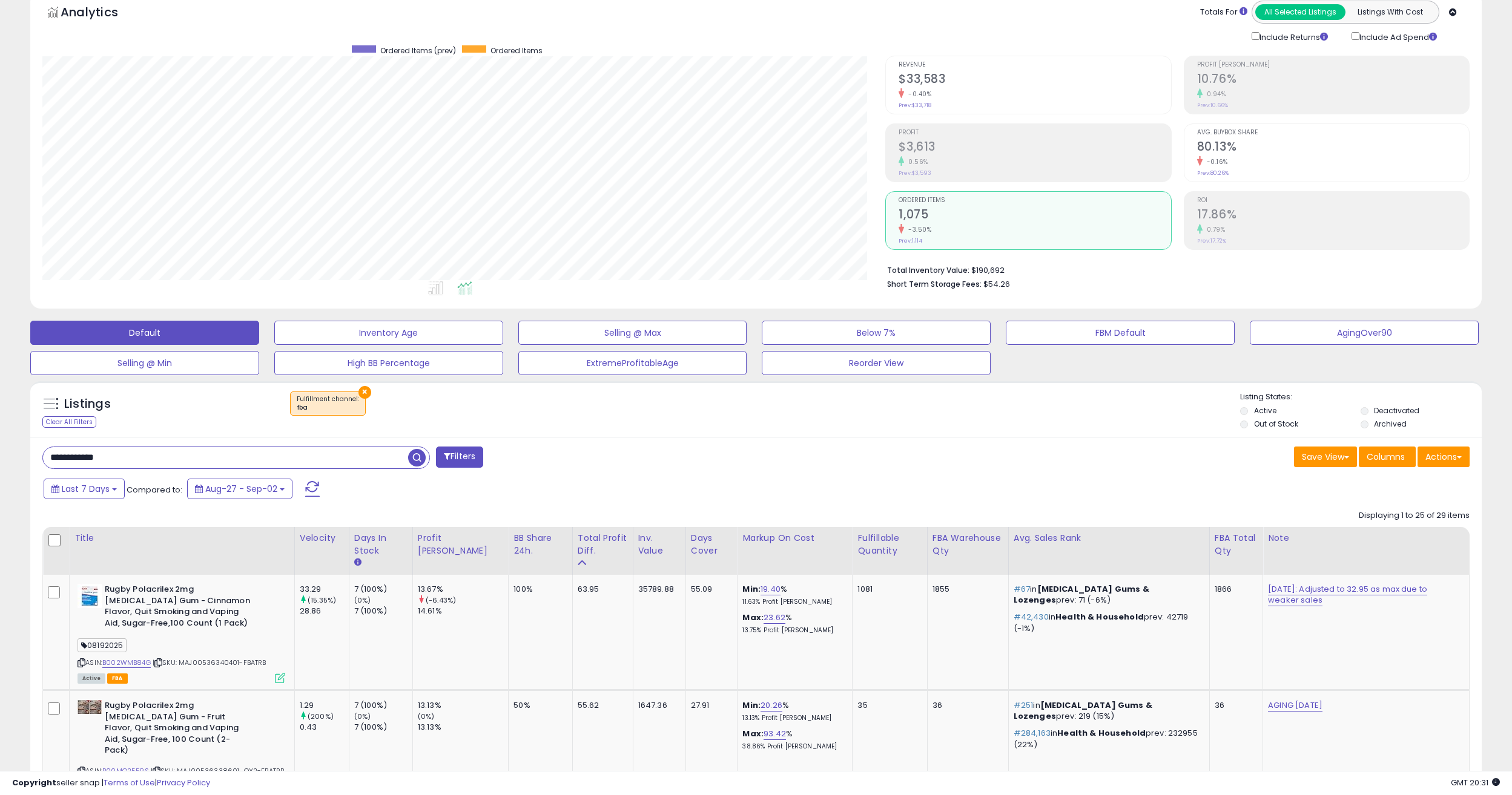
click at [961, 161] on div "0.56%" at bounding box center [1034, 162] width 272 height 11
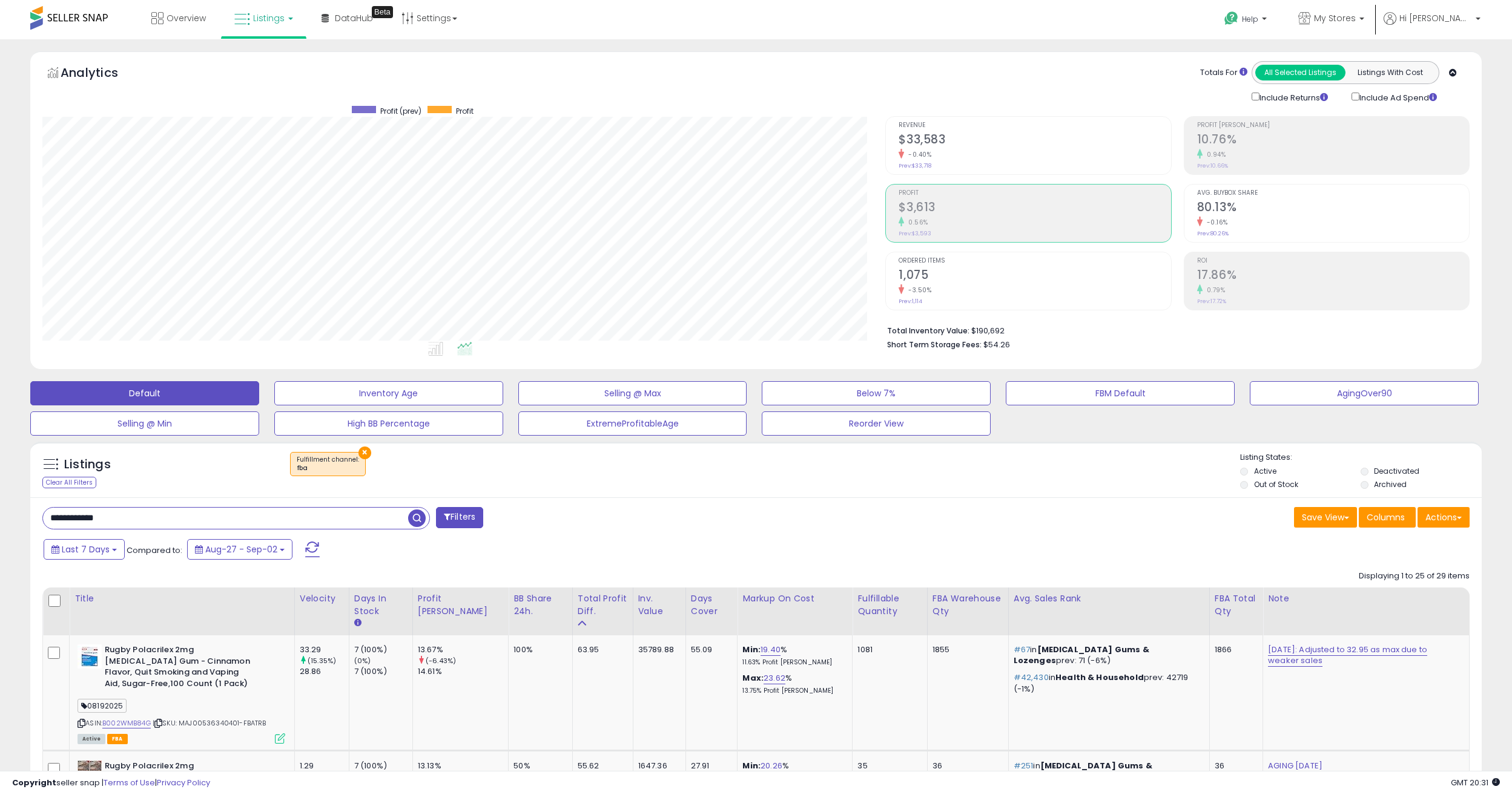
drag, startPoint x: 517, startPoint y: 481, endPoint x: 506, endPoint y: 350, distance: 131.5
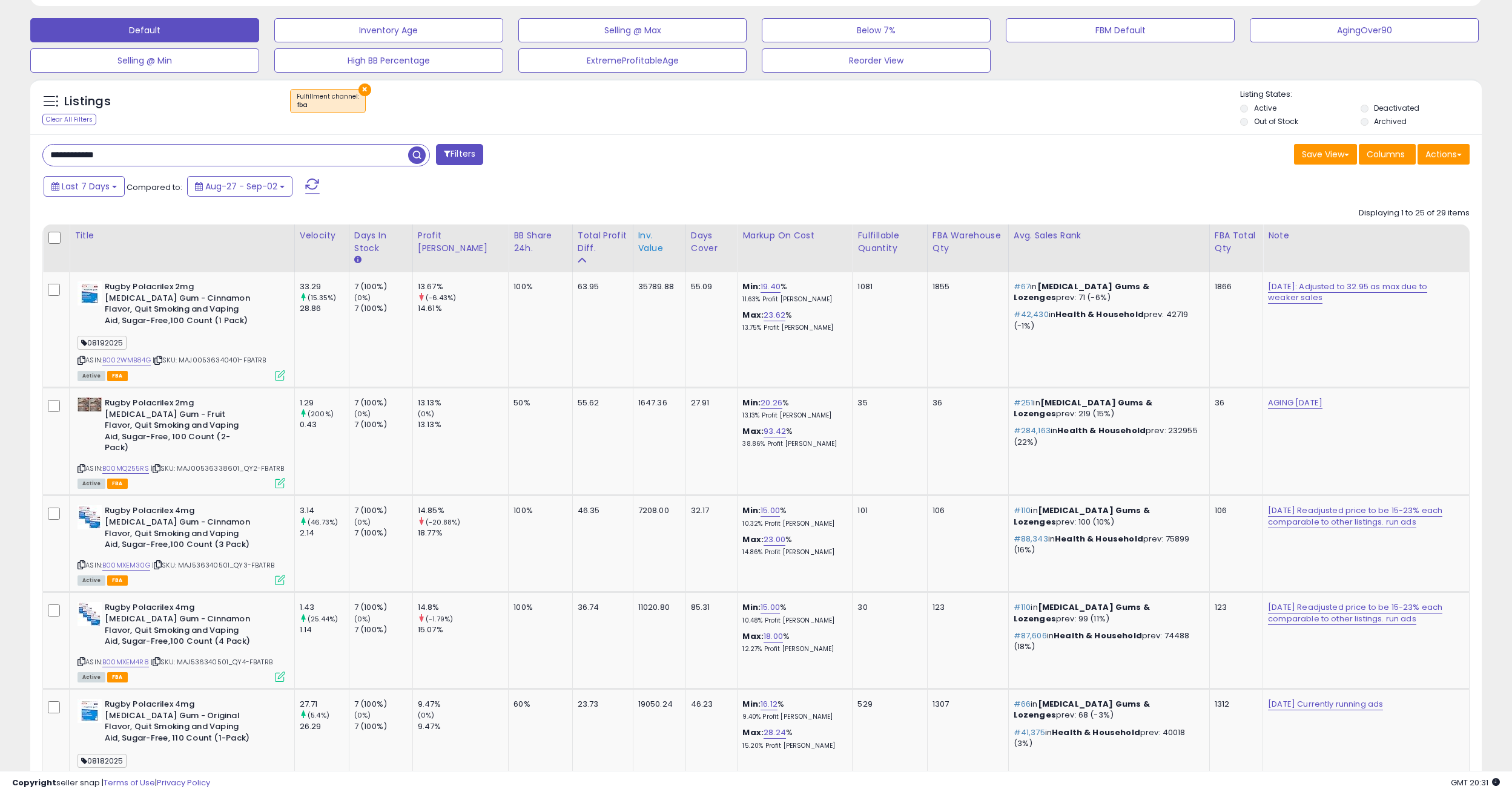
click at [638, 242] on div "Inv. value" at bounding box center [659, 242] width 42 height 26
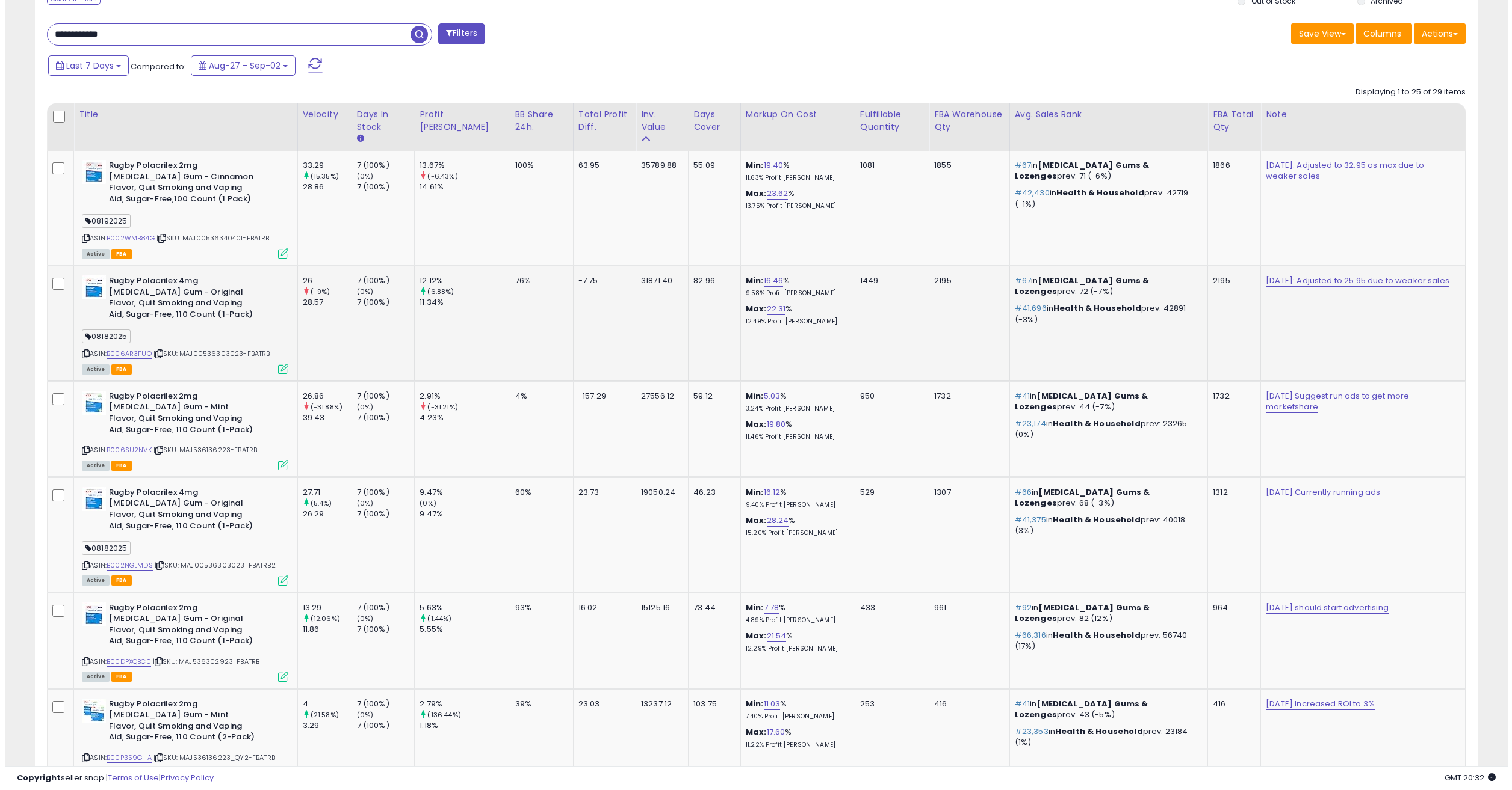
scroll to position [481, 0]
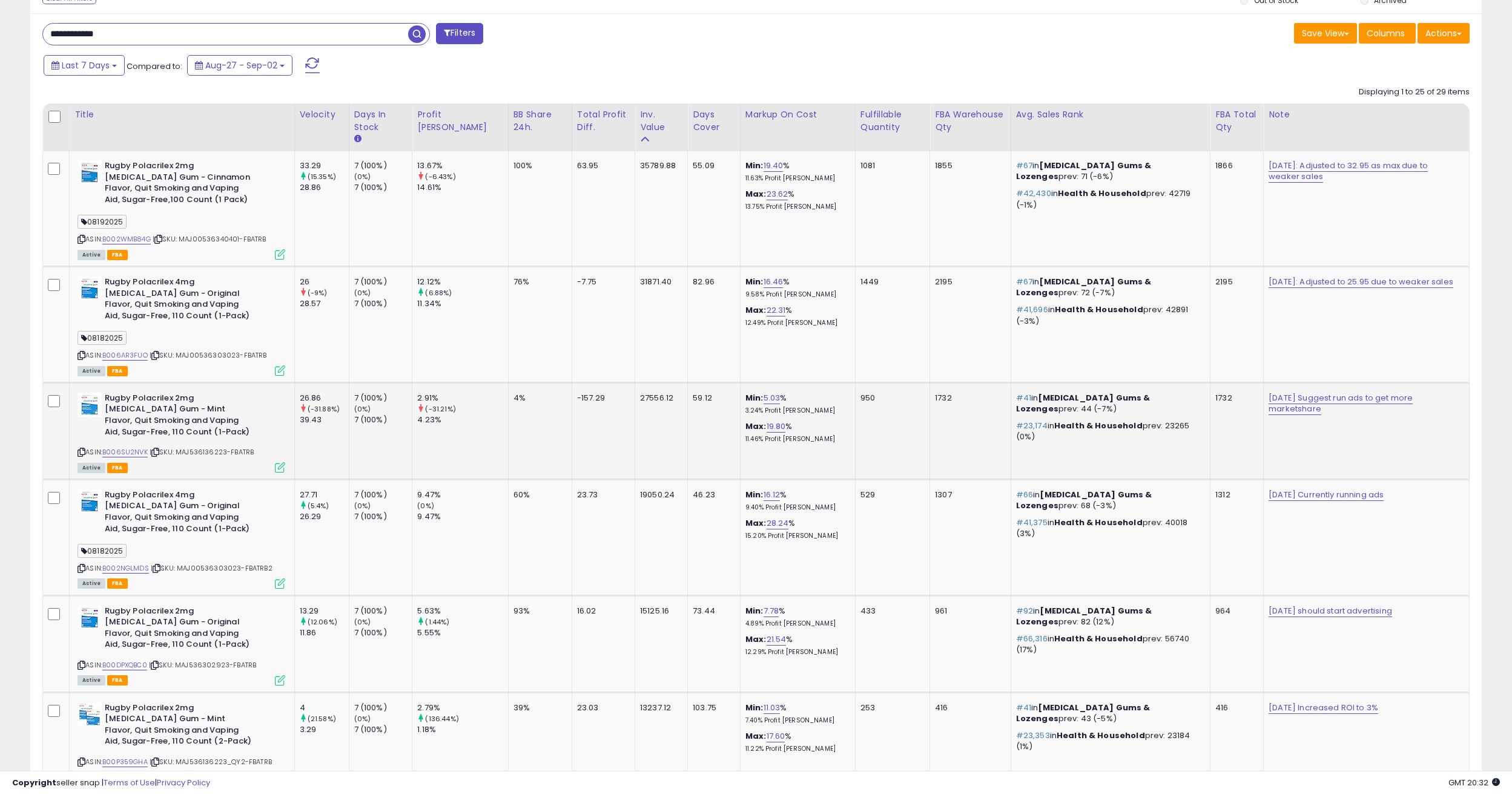
click at [283, 466] on icon at bounding box center [280, 467] width 10 height 10
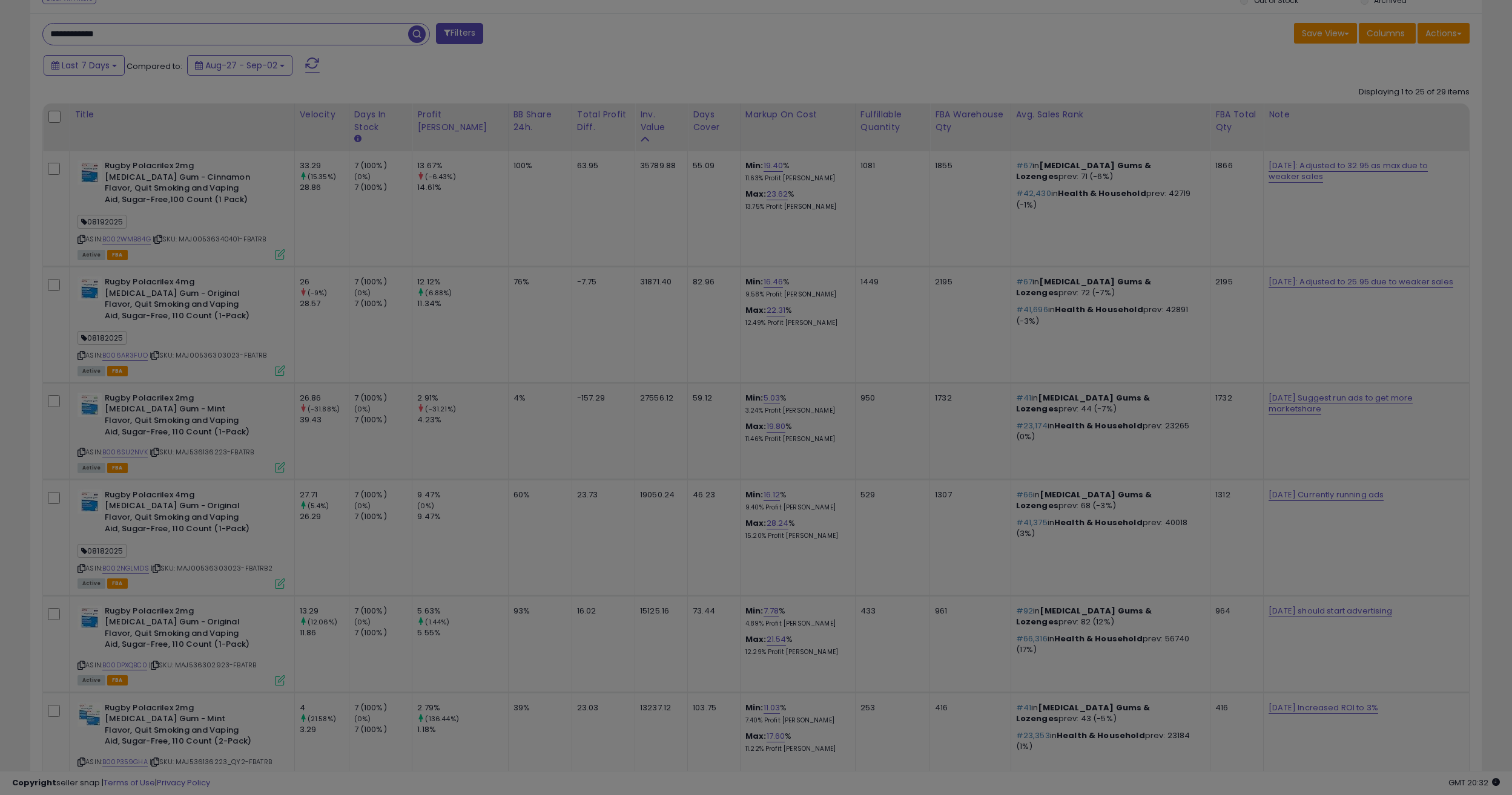
scroll to position [248, 849]
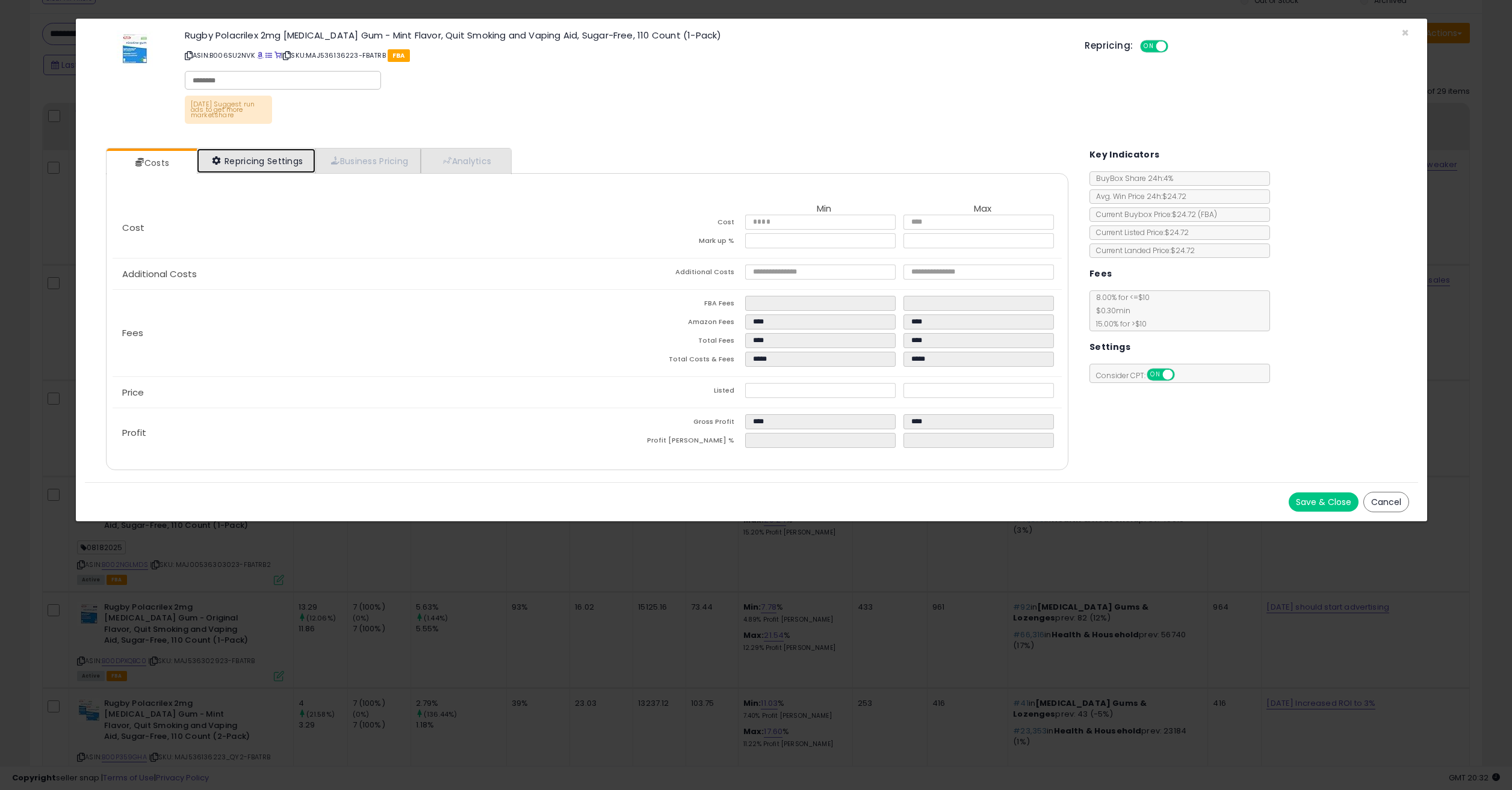
click at [275, 161] on link "Repricing Settings" at bounding box center [256, 161] width 119 height 25
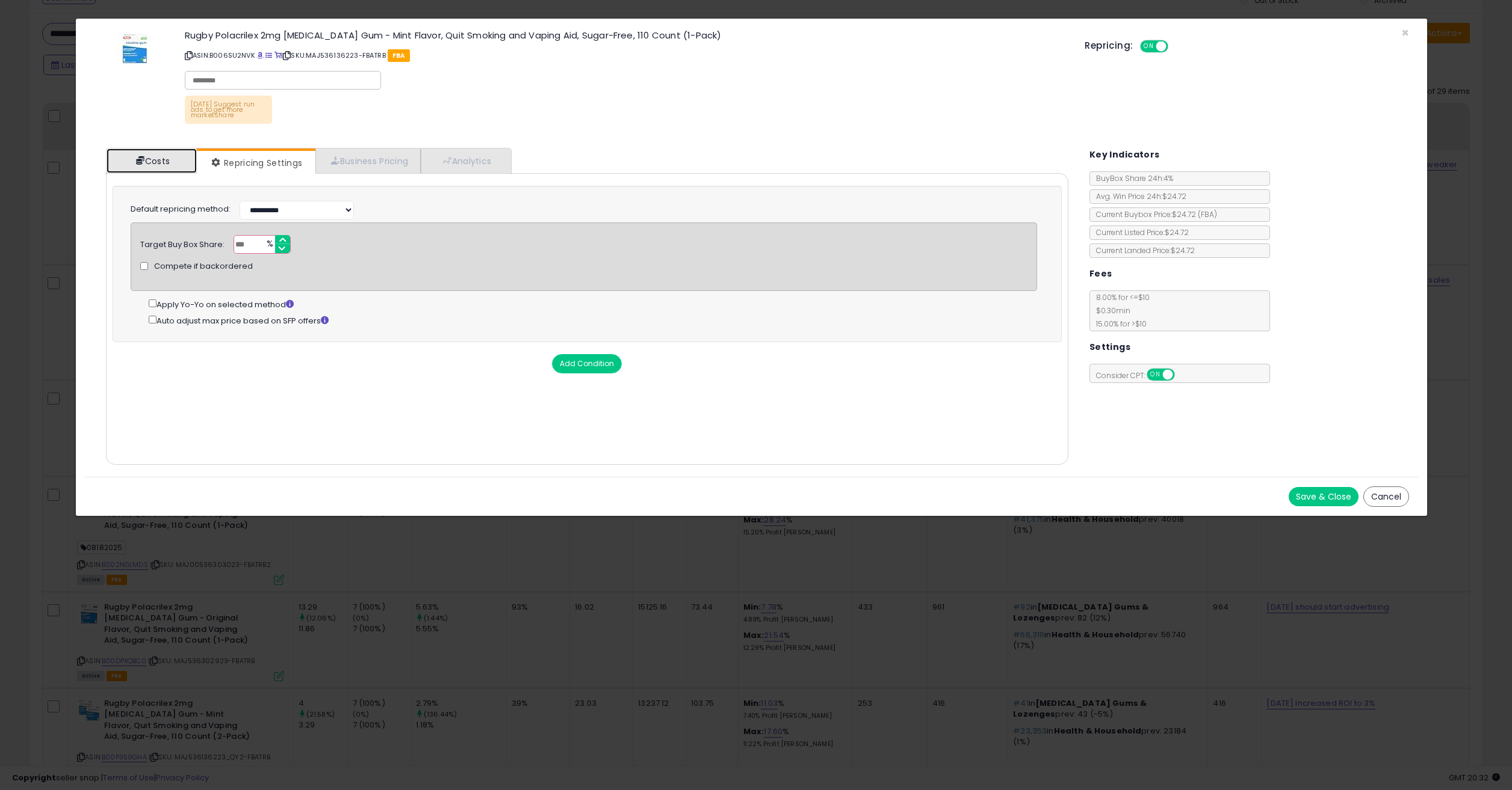
click at [177, 168] on link "Costs" at bounding box center [151, 161] width 90 height 25
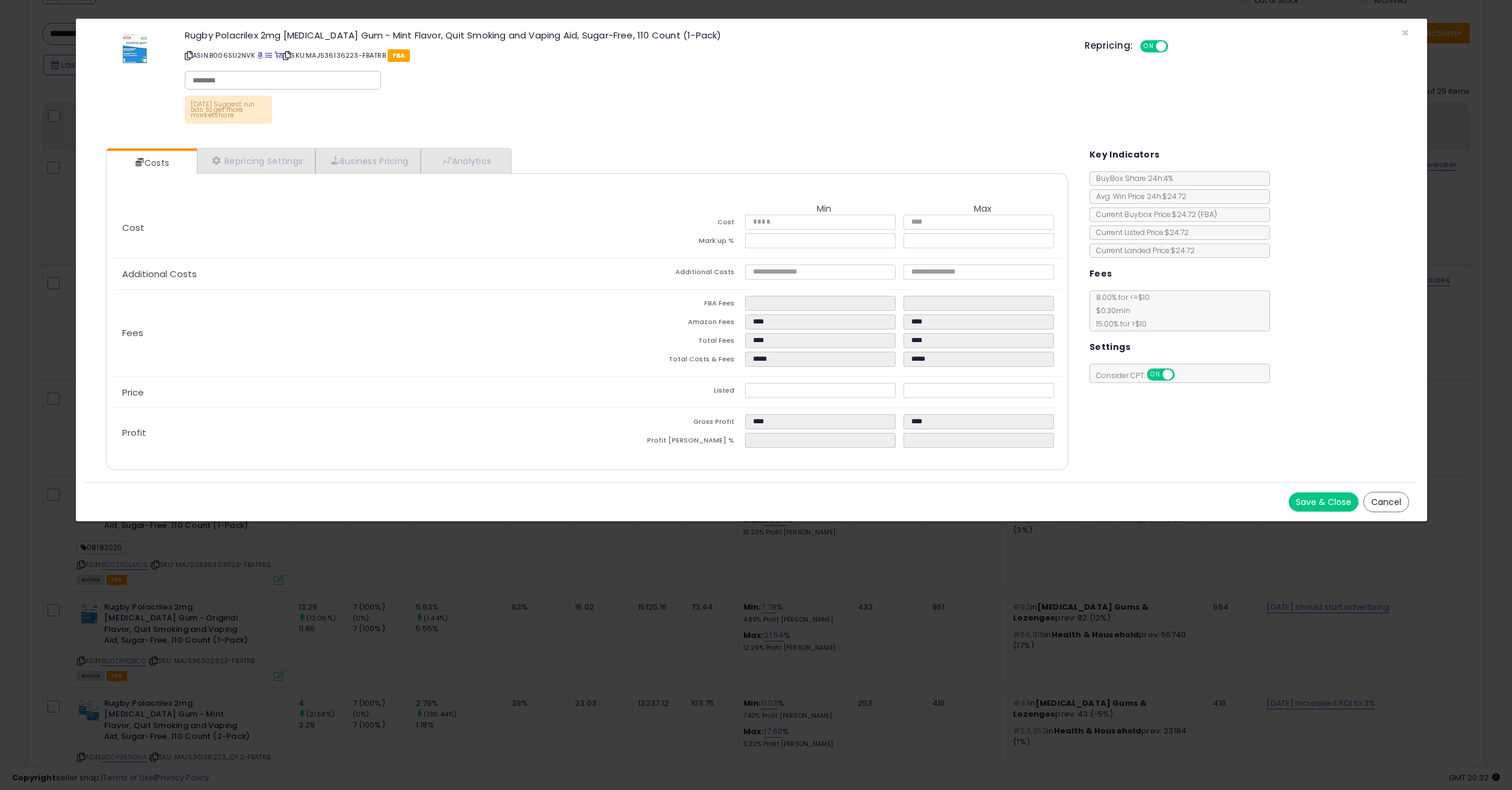
click at [1382, 500] on button "Cancel" at bounding box center [1386, 502] width 46 height 20
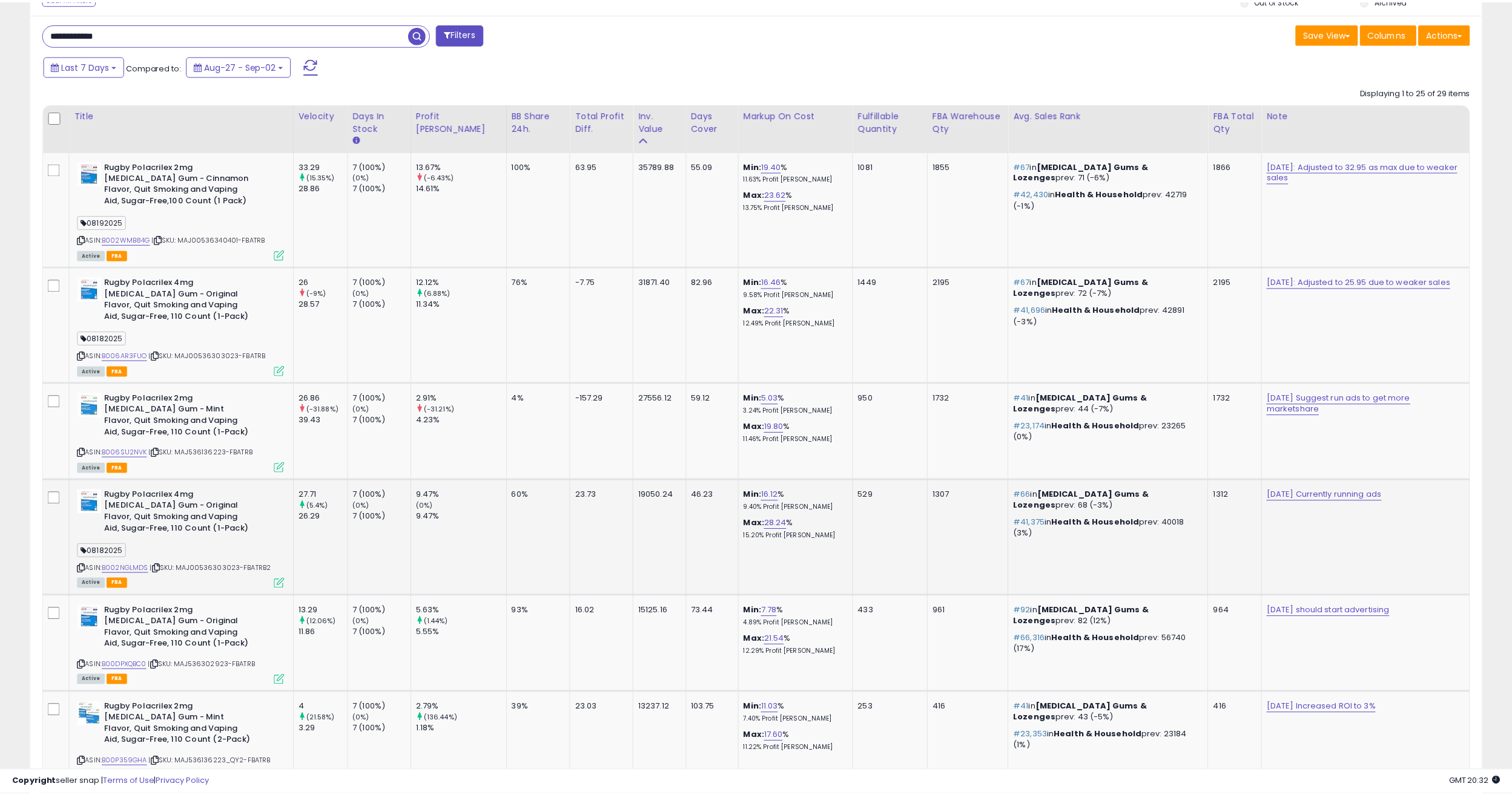
scroll to position [605108, 604707]
